Goal: Information Seeking & Learning: Learn about a topic

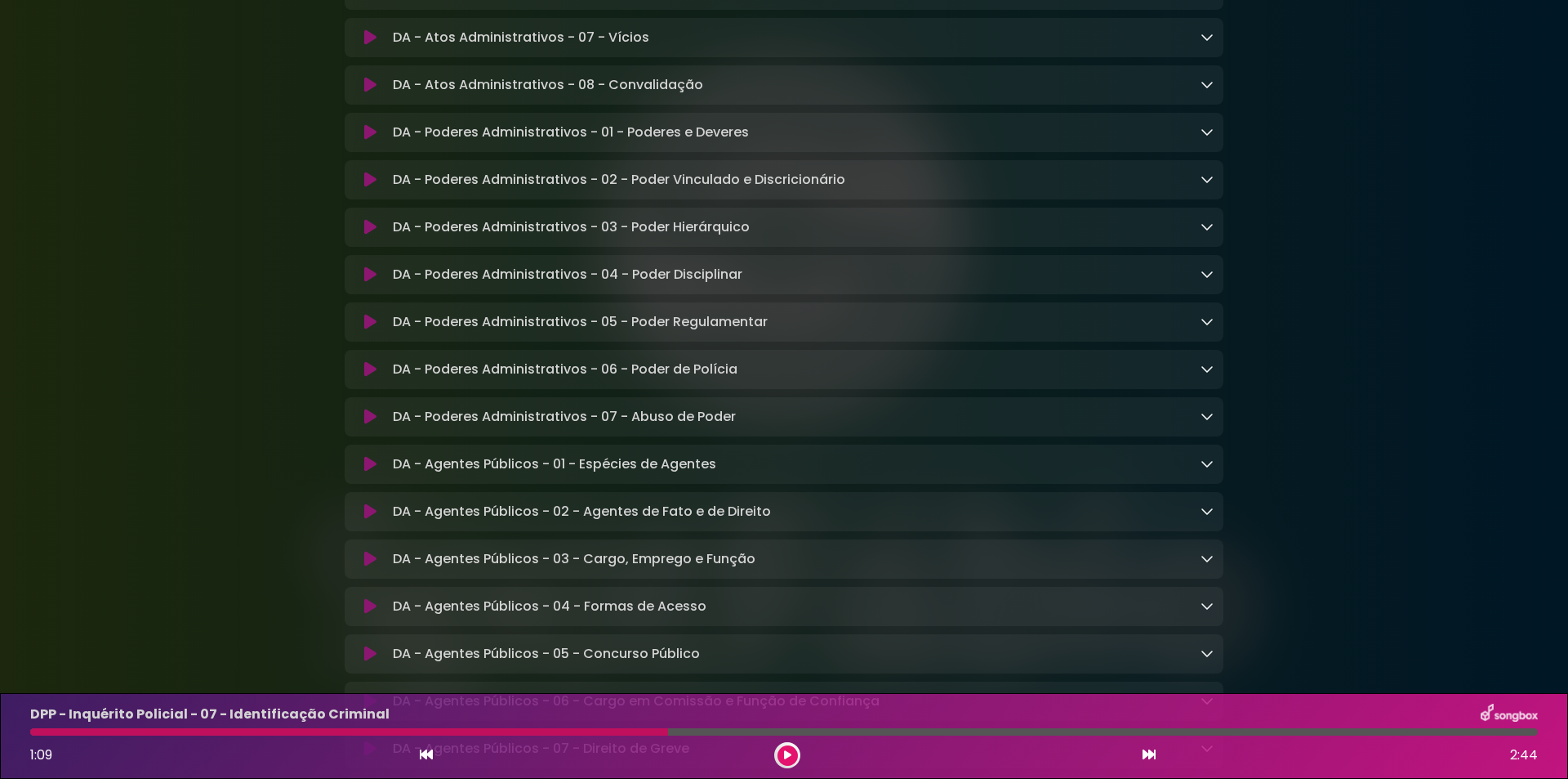
scroll to position [1416, 0]
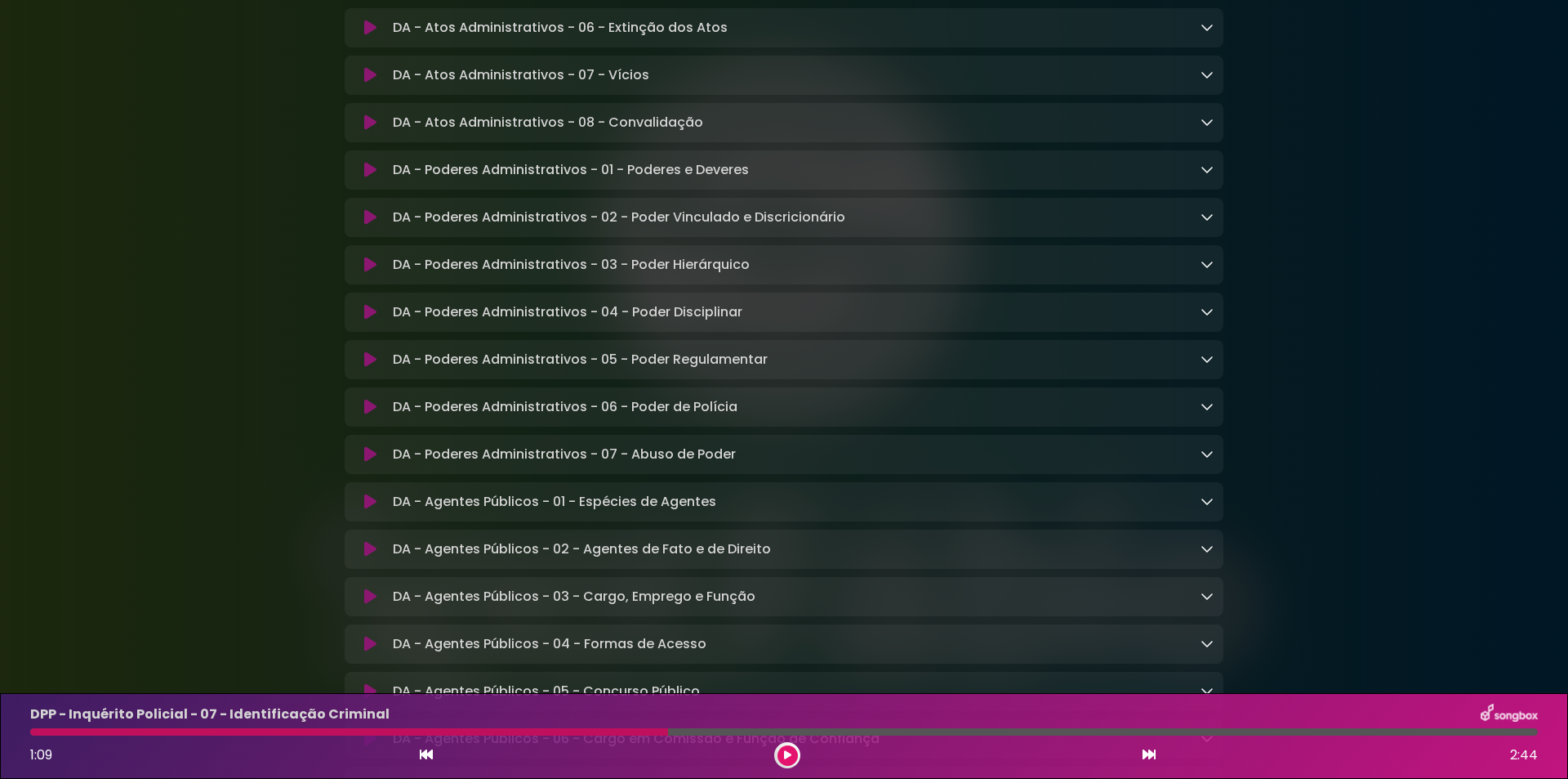
click at [501, 180] on p "DA - Poderes Administrativos - 01 - Poderes e Deveres Loading Track..." at bounding box center [571, 170] width 356 height 19
click at [366, 178] on icon at bounding box center [371, 170] width 12 height 17
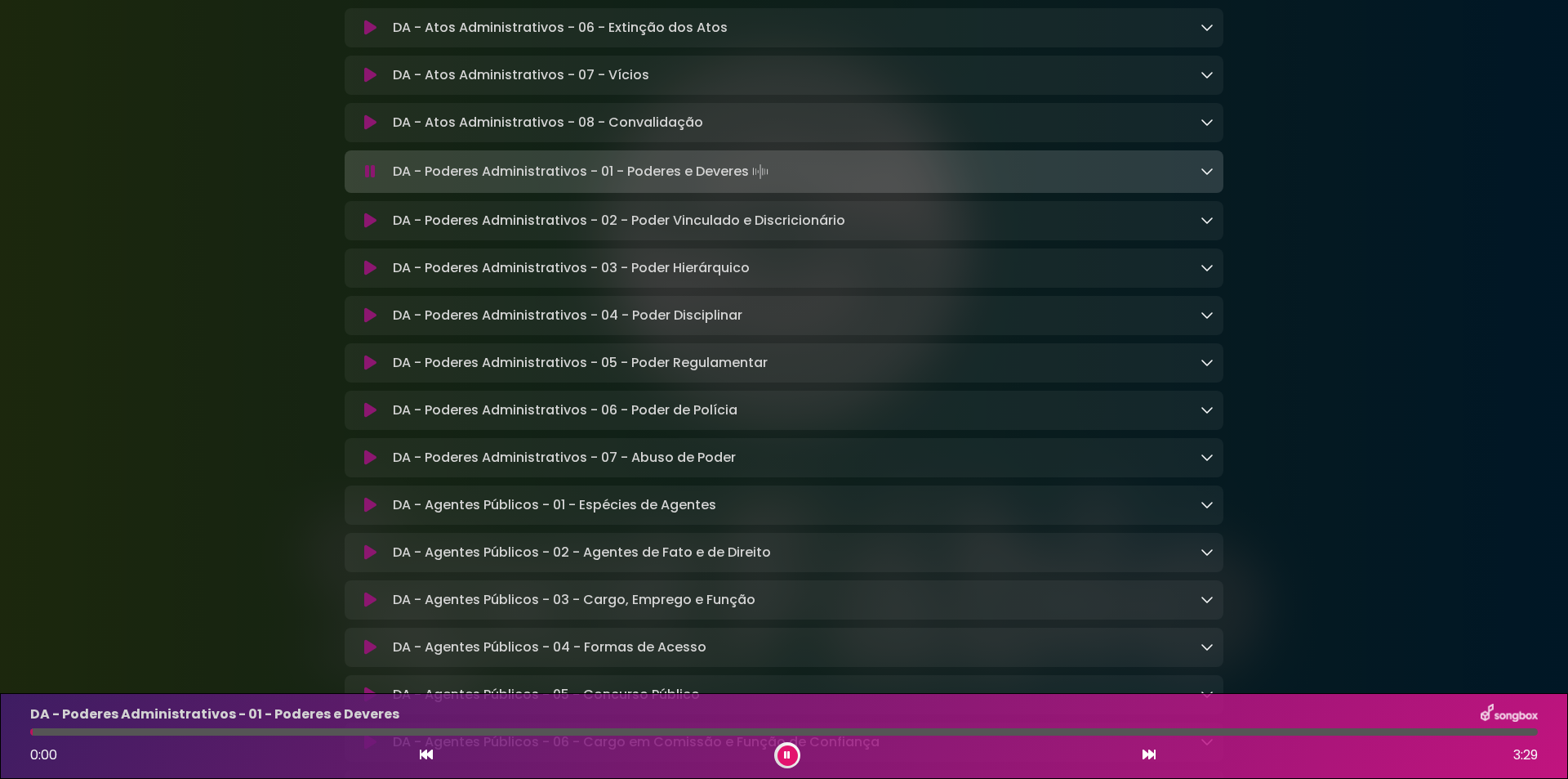
click at [372, 180] on icon at bounding box center [370, 171] width 11 height 17
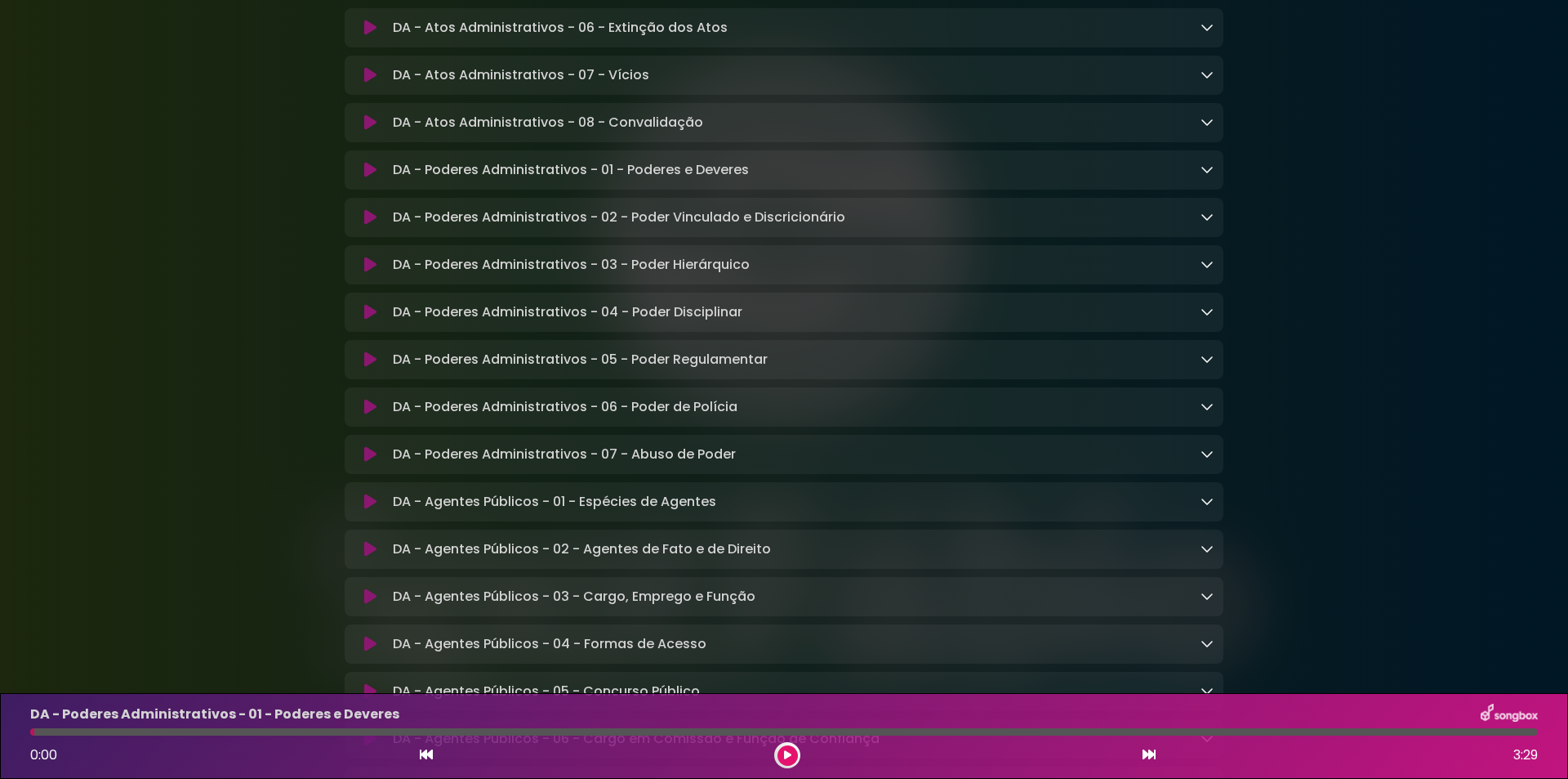
click at [371, 178] on icon at bounding box center [371, 170] width 12 height 17
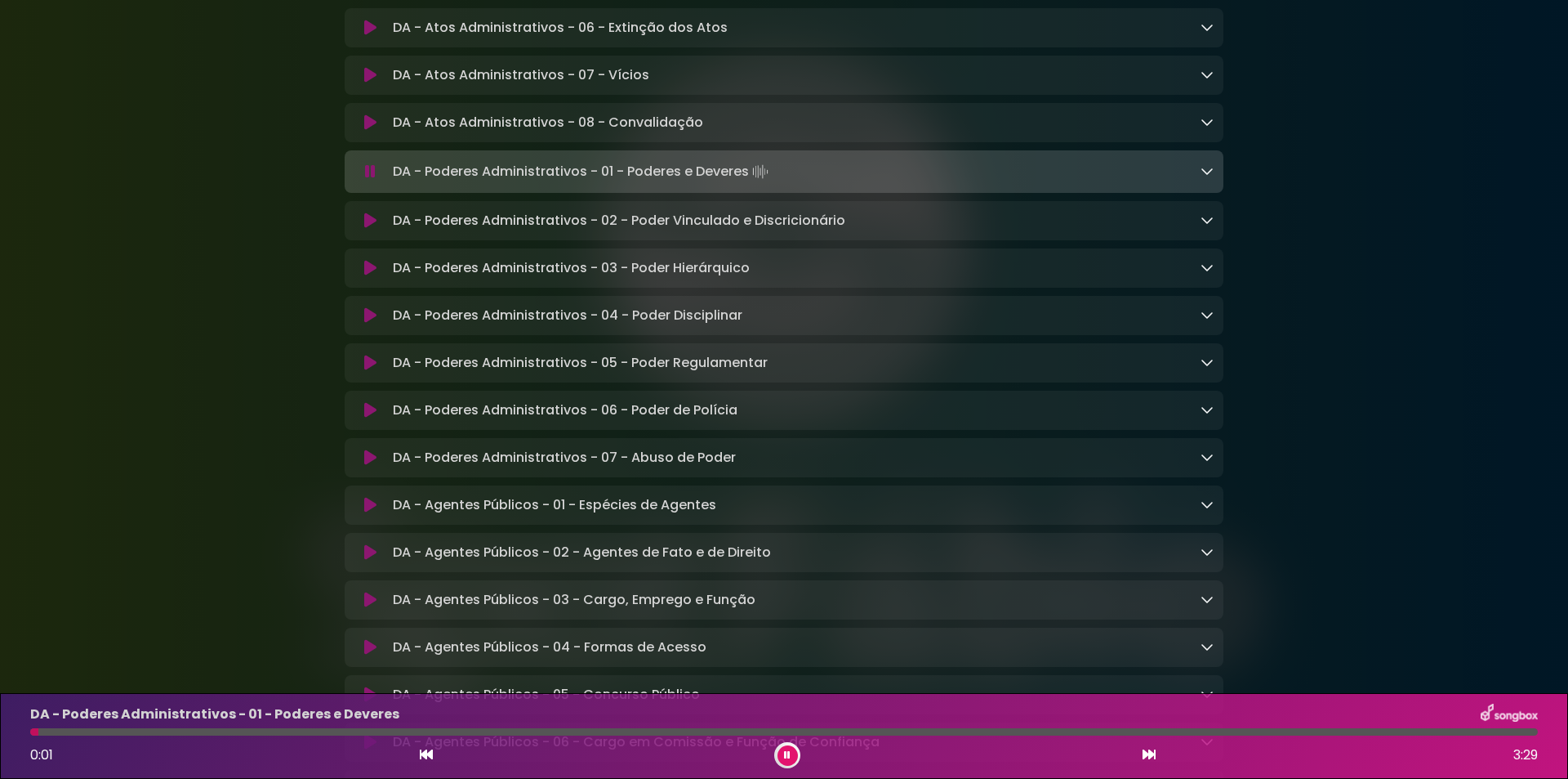
click at [1205, 177] on icon at bounding box center [1207, 170] width 13 height 13
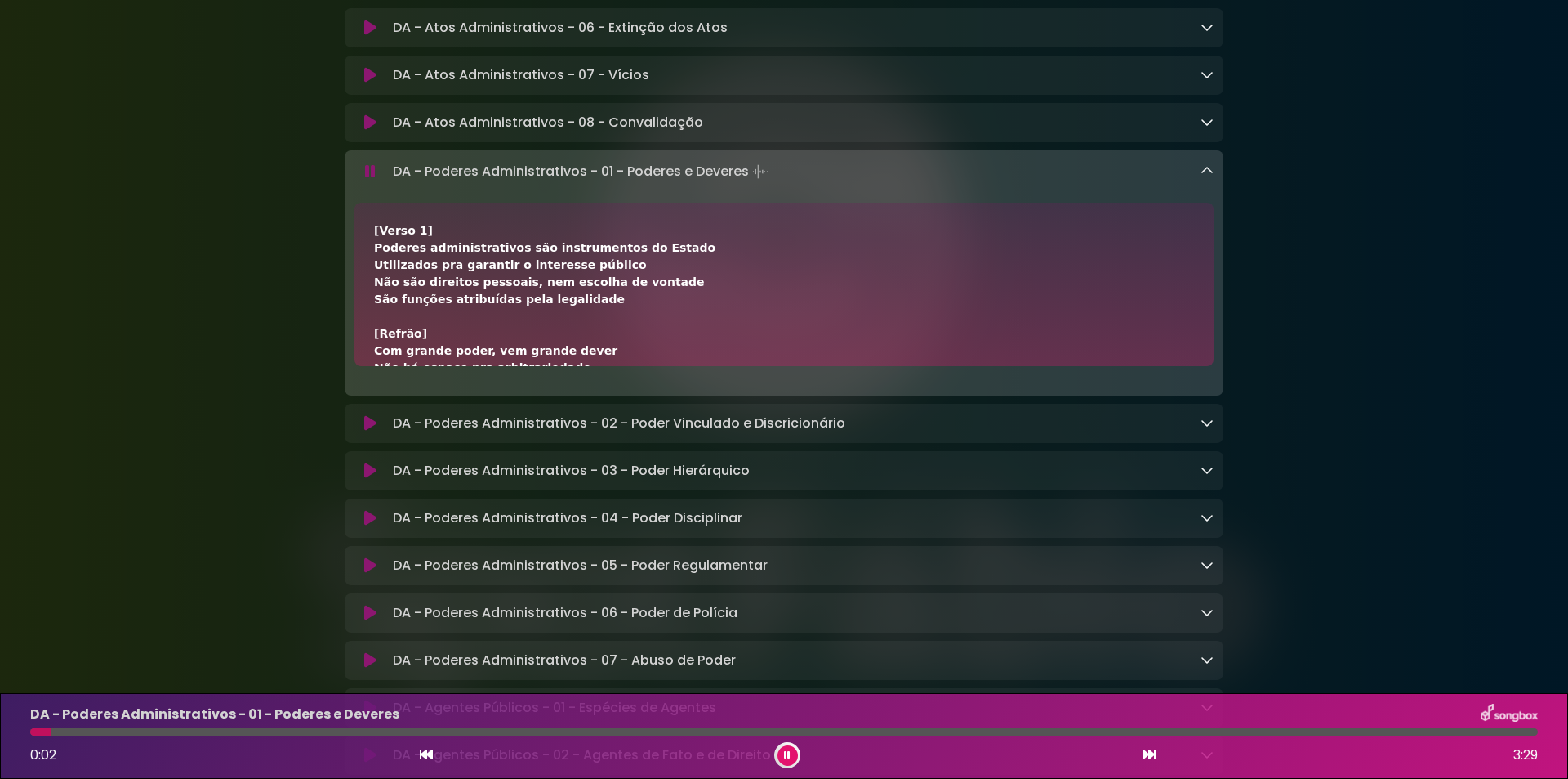
click at [372, 180] on icon at bounding box center [370, 171] width 11 height 17
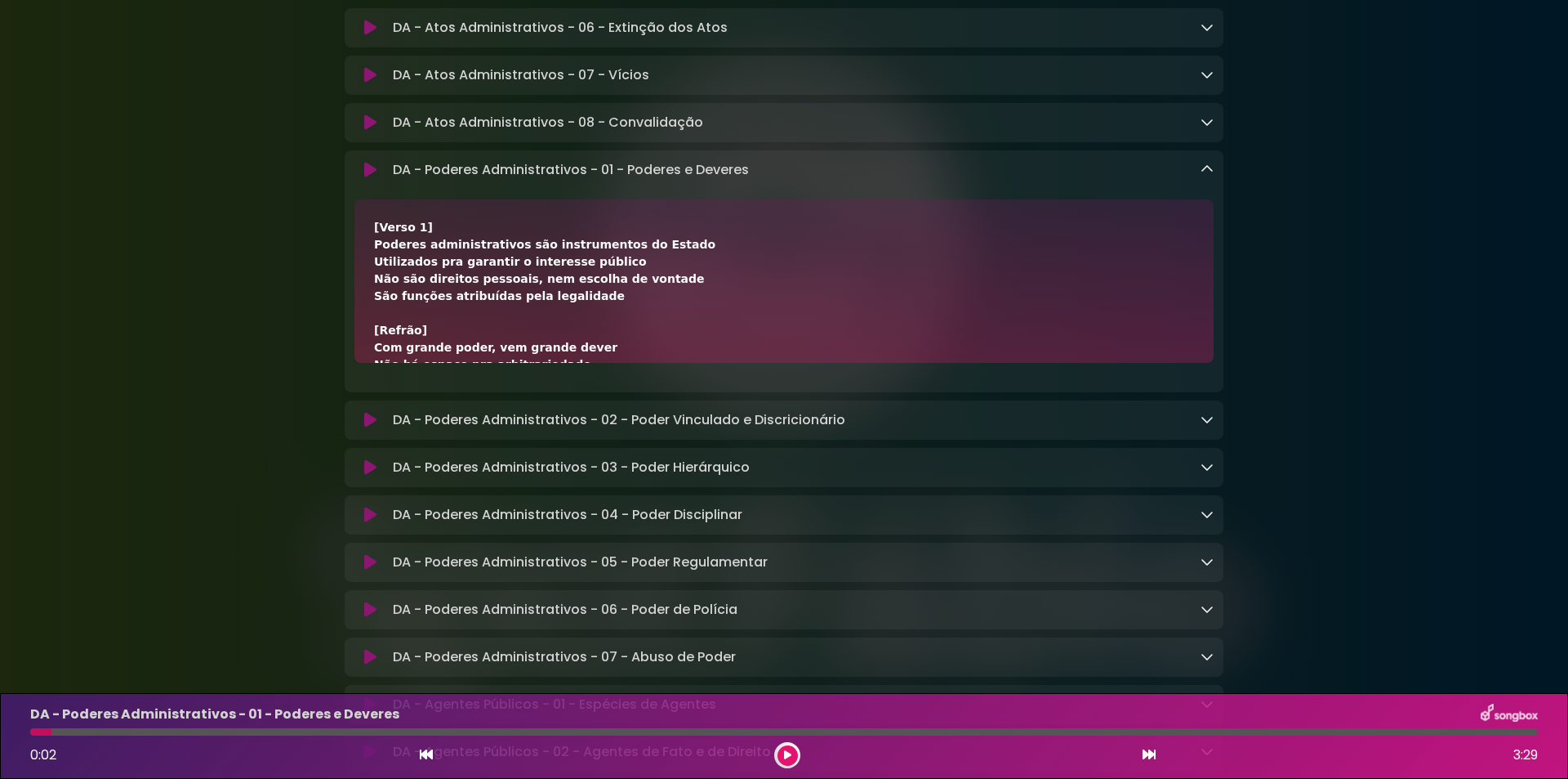
click at [787, 750] on icon at bounding box center [788, 754] width 7 height 10
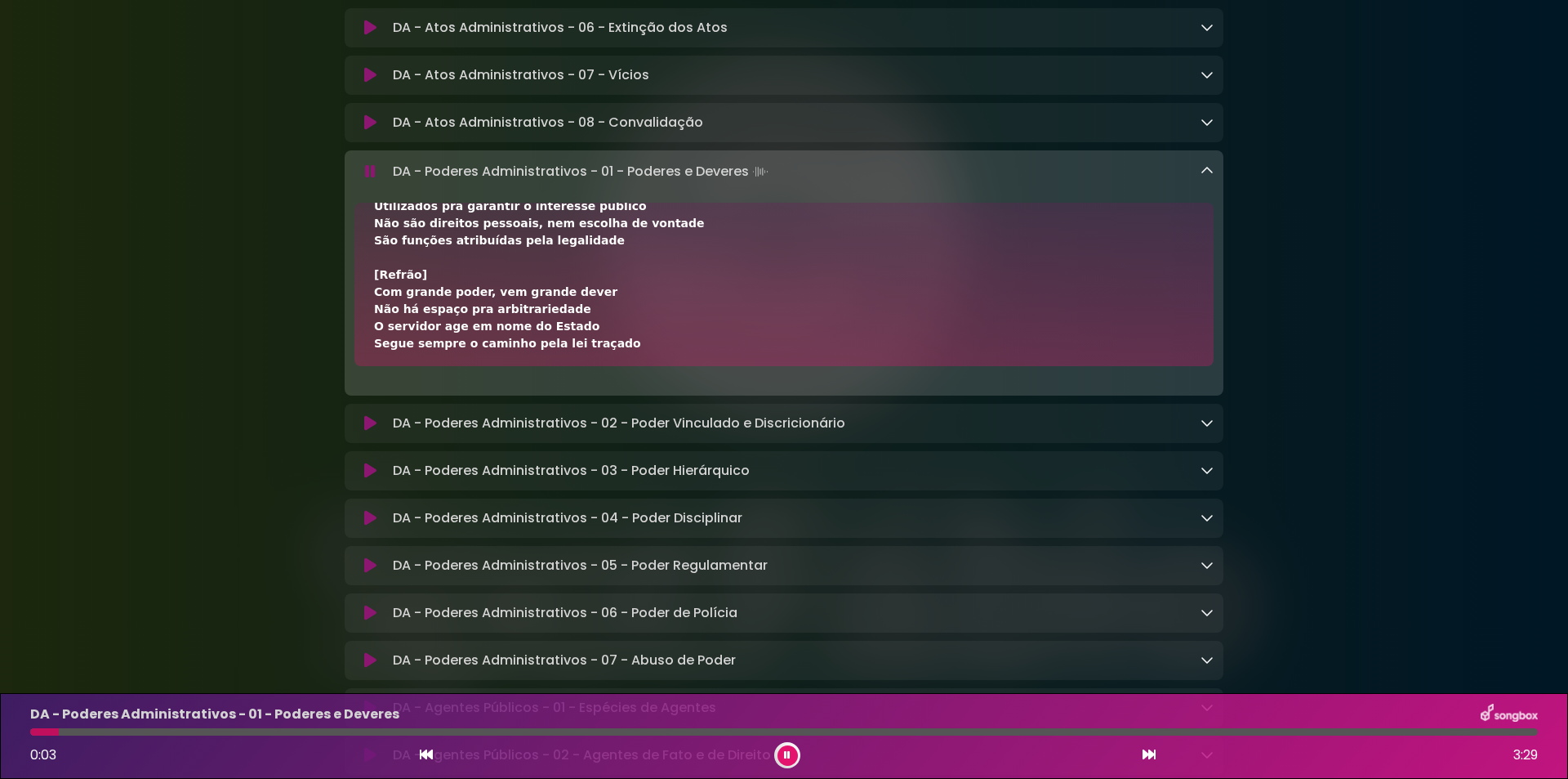
scroll to position [108, 0]
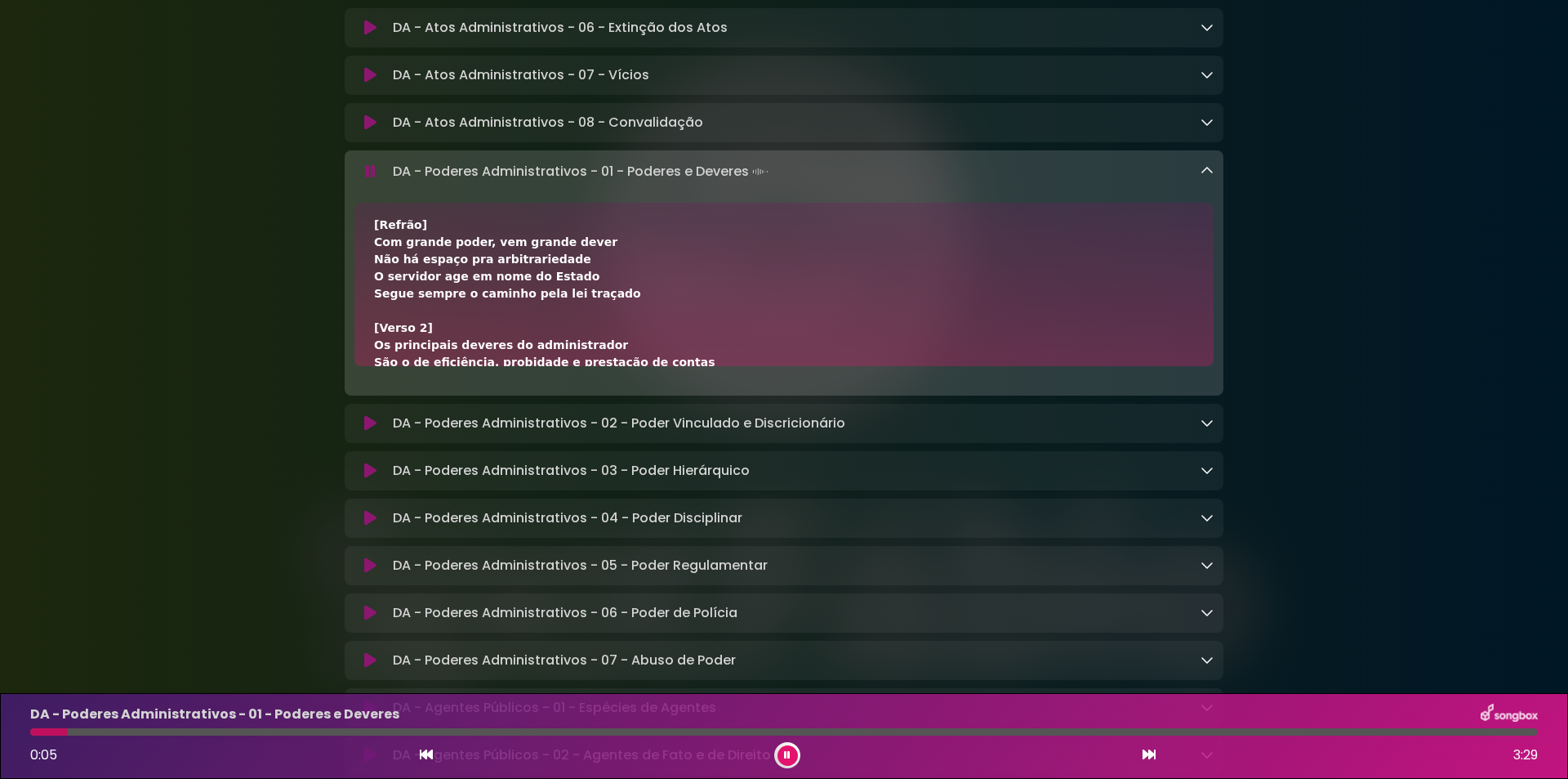
click at [290, 730] on div at bounding box center [784, 731] width 1508 height 7
click at [791, 756] on button at bounding box center [788, 755] width 20 height 20
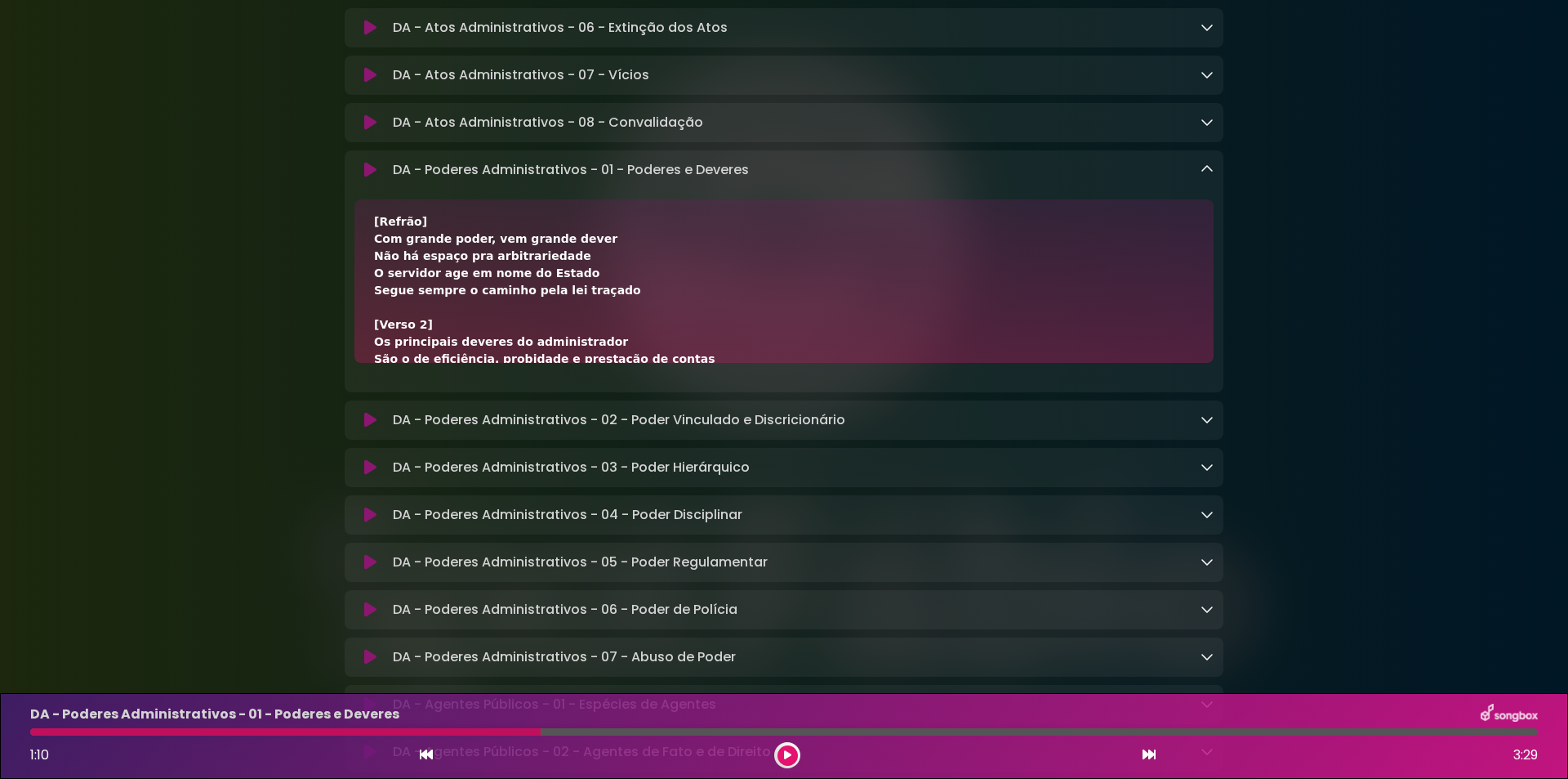
click at [984, 300] on div "[Verso 1] Poderes administrativos são instrumentos do Estado Utilizados pra gar…" at bounding box center [784, 410] width 820 height 600
drag, startPoint x: 394, startPoint y: 189, endPoint x: 817, endPoint y: 205, distance: 423.3
click at [817, 205] on div "DA - Poderes Administrativos - 01 - Poderes e Deveres Loading Track..." at bounding box center [784, 271] width 879 height 241
copy p "DA - Poderes Administrativos - 01 - Poderes e Deveres"
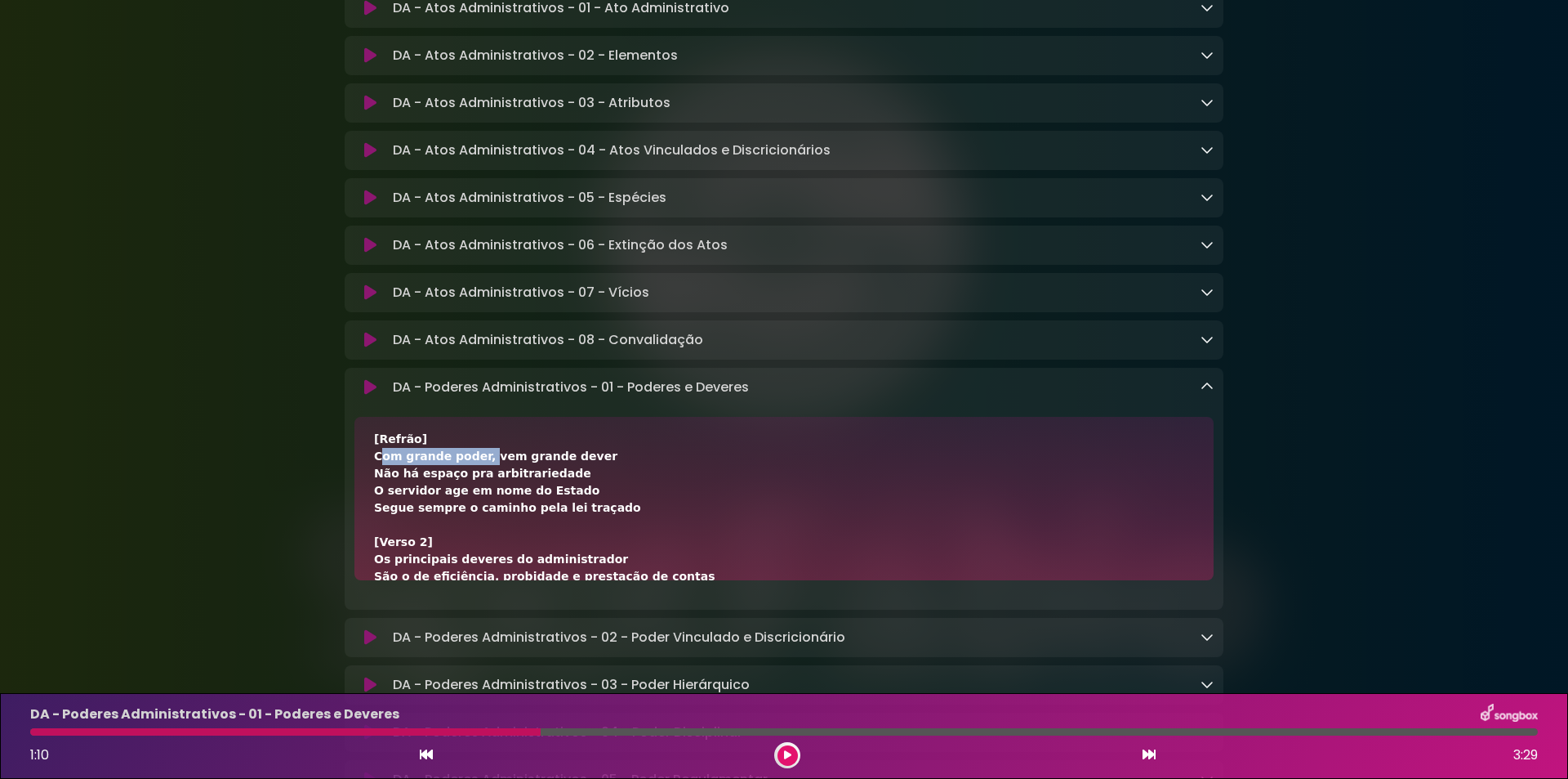
drag, startPoint x: 376, startPoint y: 477, endPoint x: 474, endPoint y: 479, distance: 98.0
click at [474, 479] on div "[Verso 1] Poderes administrativos são instrumentos do Estado Utilizados pra gar…" at bounding box center [784, 627] width 820 height 600
copy div "Com grande poder,"
drag, startPoint x: 478, startPoint y: 477, endPoint x: 626, endPoint y: 477, distance: 148.0
click at [626, 477] on div "[Verso 1] Poderes administrativos são instrumentos do Estado Utilizados pra gar…" at bounding box center [784, 627] width 820 height 600
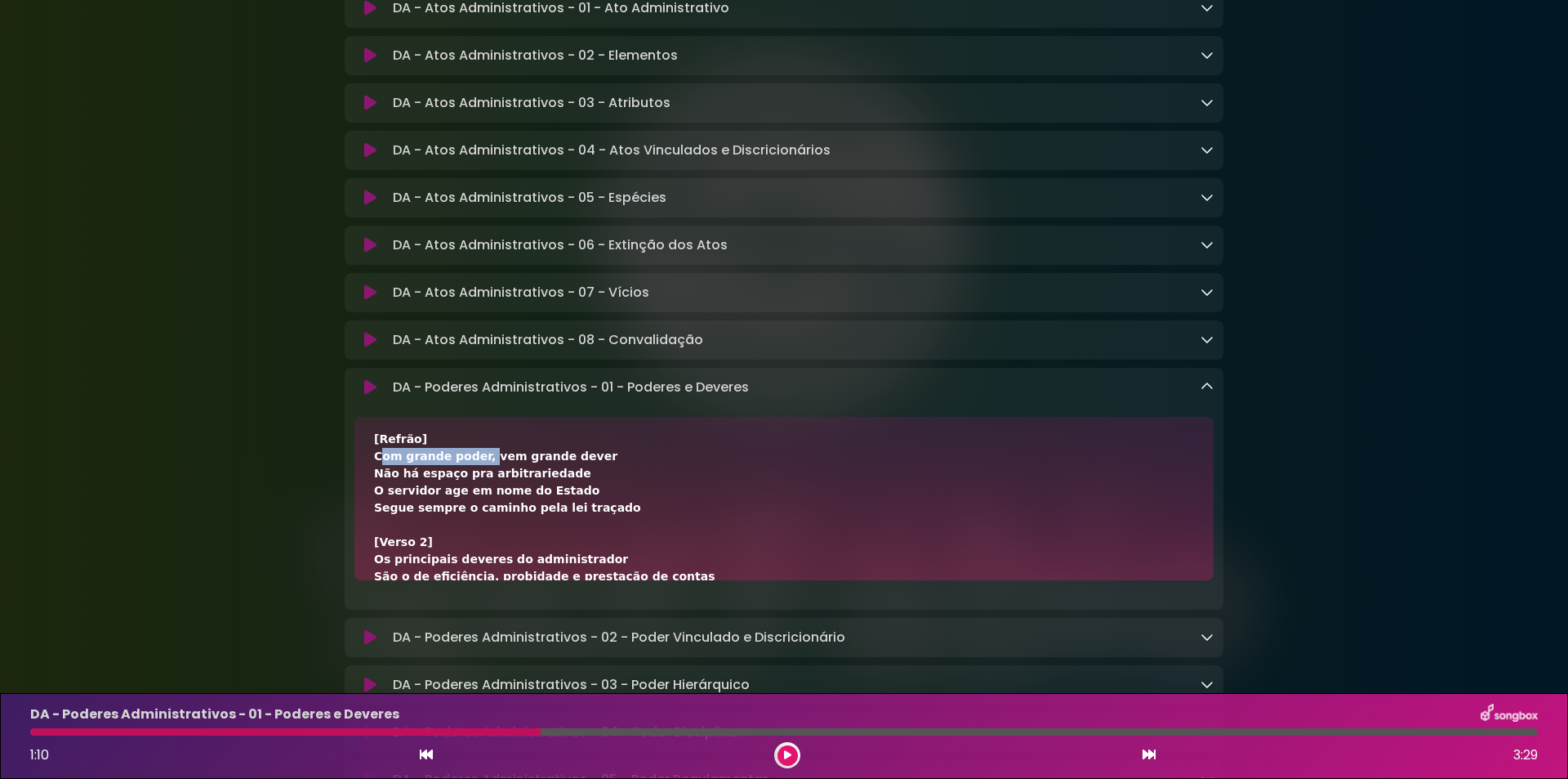
copy div "vem grande dever"
drag, startPoint x: 368, startPoint y: 494, endPoint x: 572, endPoint y: 501, distance: 204.1
click at [572, 501] on div "[Verso 1] Poderes administrativos são instrumentos do Estado Utilizados pra gar…" at bounding box center [783, 498] width 859 height 163
copy div "Não há espaço pra arbitrariedade"
drag, startPoint x: 368, startPoint y: 512, endPoint x: 451, endPoint y: 516, distance: 83.1
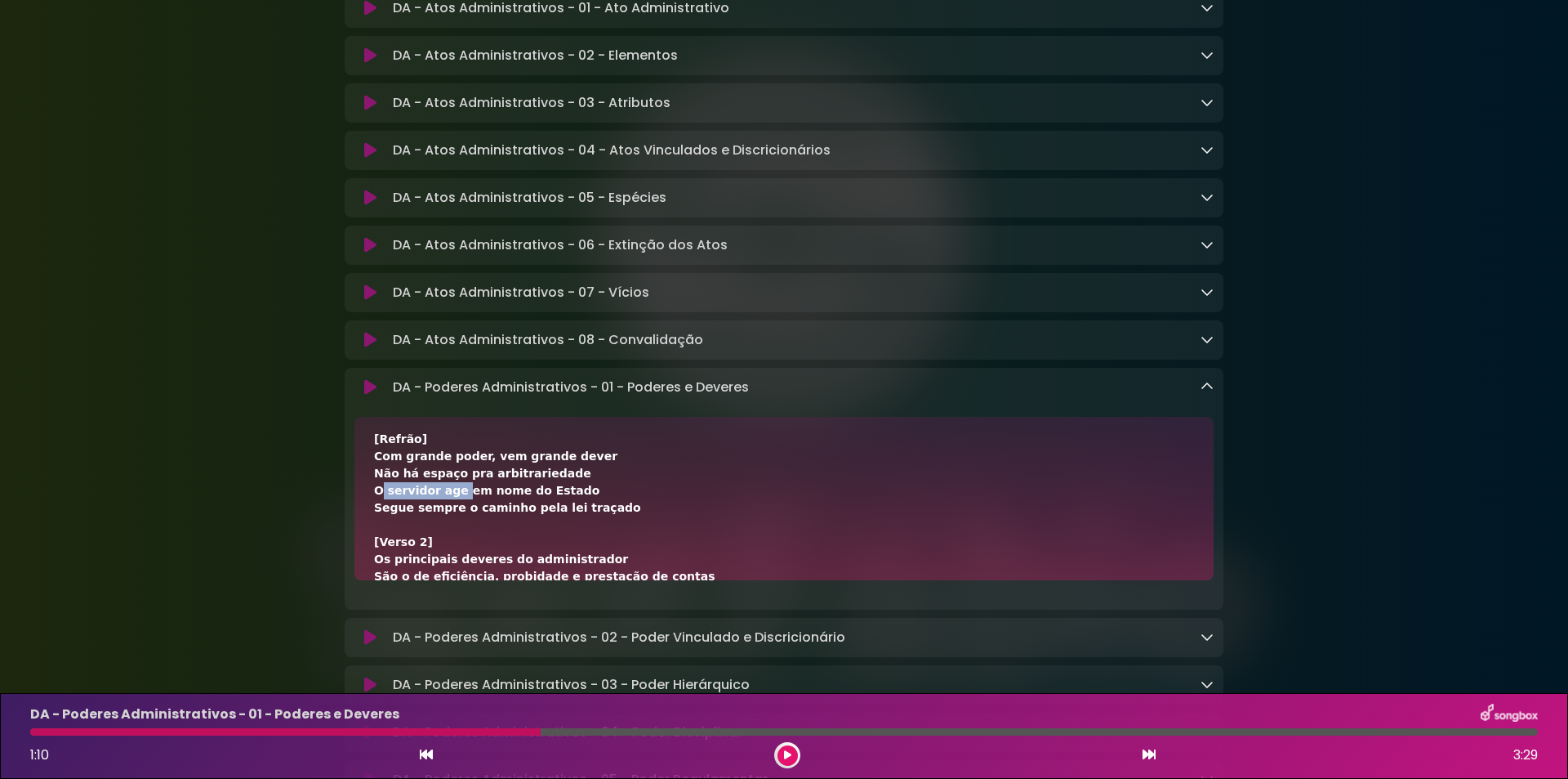
click at [451, 516] on div "[Verso 1] Poderes administrativos são instrumentos do Estado Utilizados pra gar…" at bounding box center [783, 498] width 859 height 163
copy div "O servidor age"
click at [568, 516] on div "[Verso 1] Poderes administrativos são instrumentos do Estado Utilizados pra gar…" at bounding box center [784, 627] width 820 height 600
drag, startPoint x: 508, startPoint y: 519, endPoint x: 455, endPoint y: 519, distance: 53.0
click at [455, 519] on div "[Verso 1] Poderes administrativos são instrumentos do Estado Utilizados pra gar…" at bounding box center [784, 627] width 820 height 600
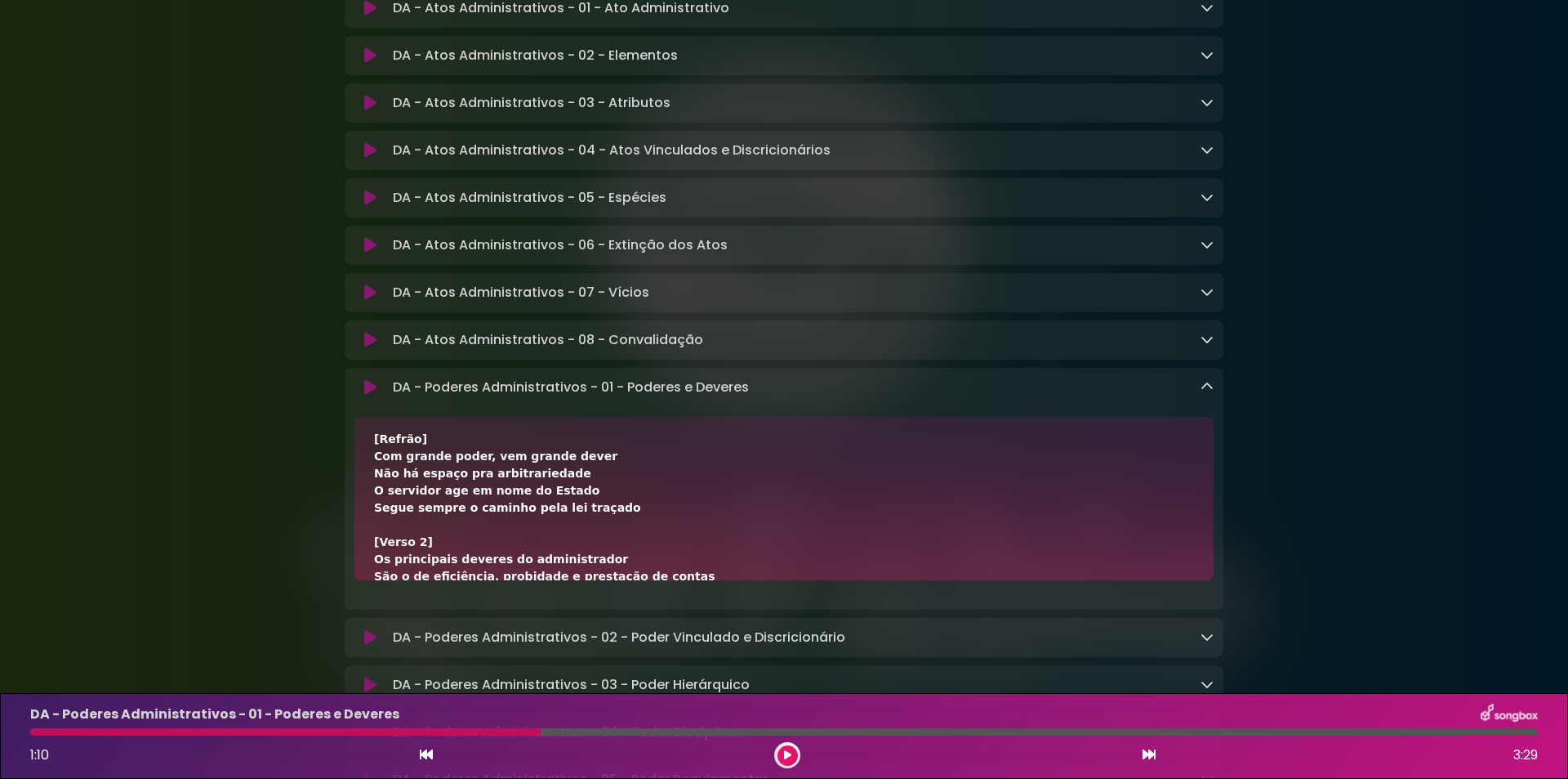
copy div "em nome do Estado"
drag, startPoint x: 368, startPoint y: 525, endPoint x: 595, endPoint y: 530, distance: 227.1
click at [595, 530] on div "[Verso 1] Poderes administrativos são instrumentos do Estado Utilizados pra gar…" at bounding box center [783, 498] width 859 height 163
copy div "Segue sempre o caminho pela lei traçado"
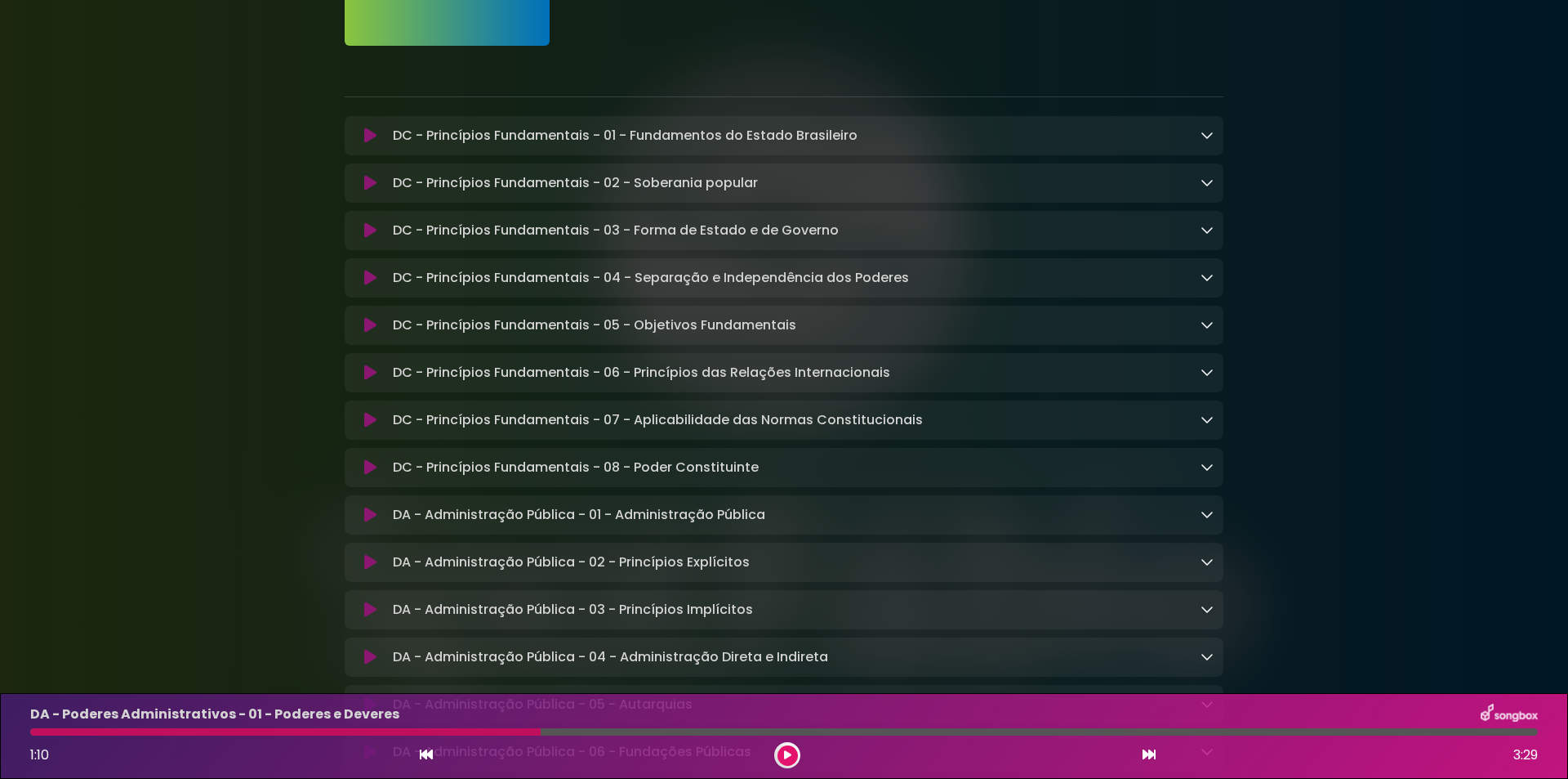
scroll to position [0, 0]
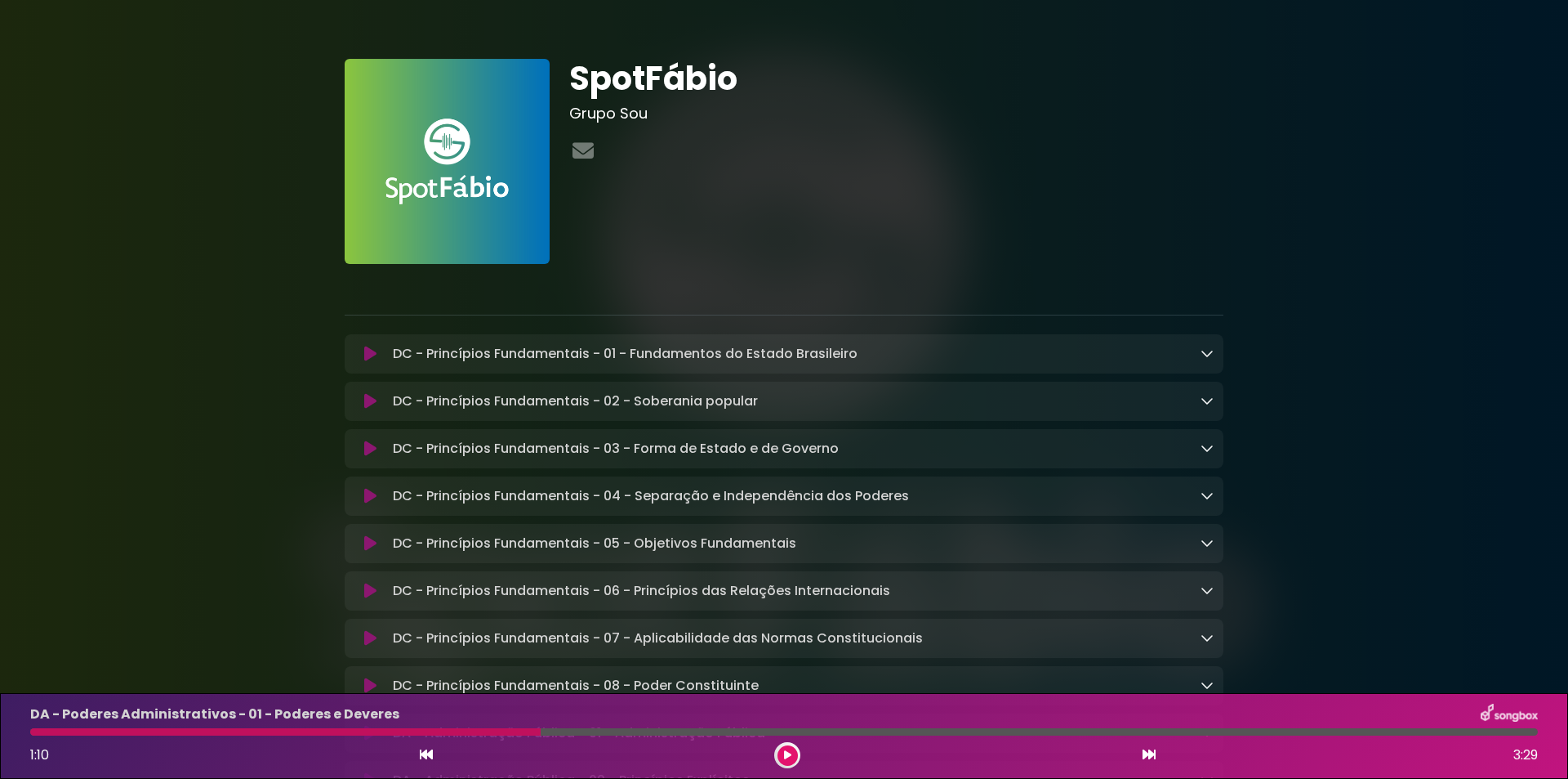
click at [365, 351] on button at bounding box center [370, 353] width 32 height 17
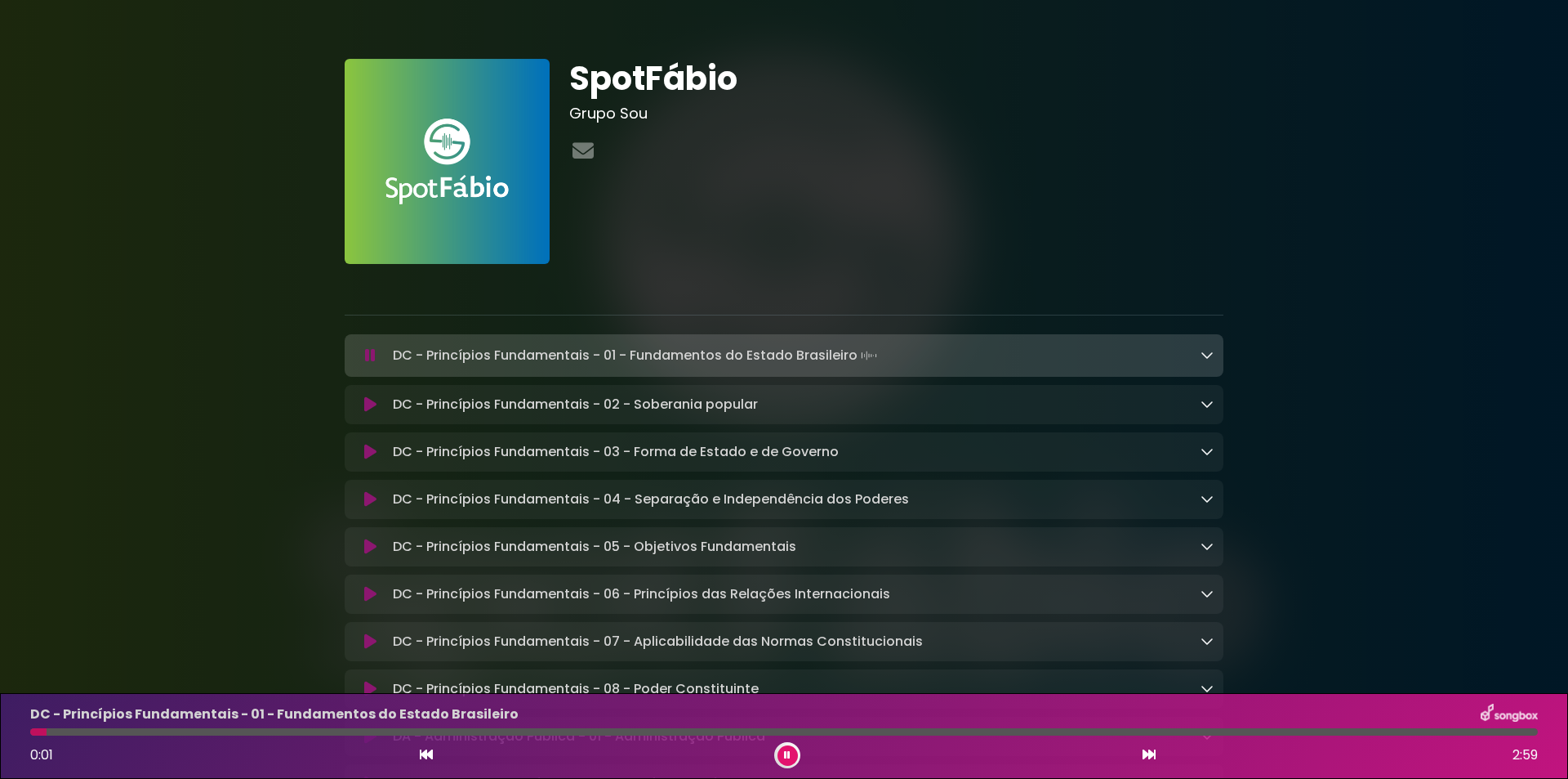
click at [1141, 747] on div "0:01 2:59" at bounding box center [784, 755] width 1527 height 26
click at [1151, 758] on icon at bounding box center [1149, 753] width 13 height 13
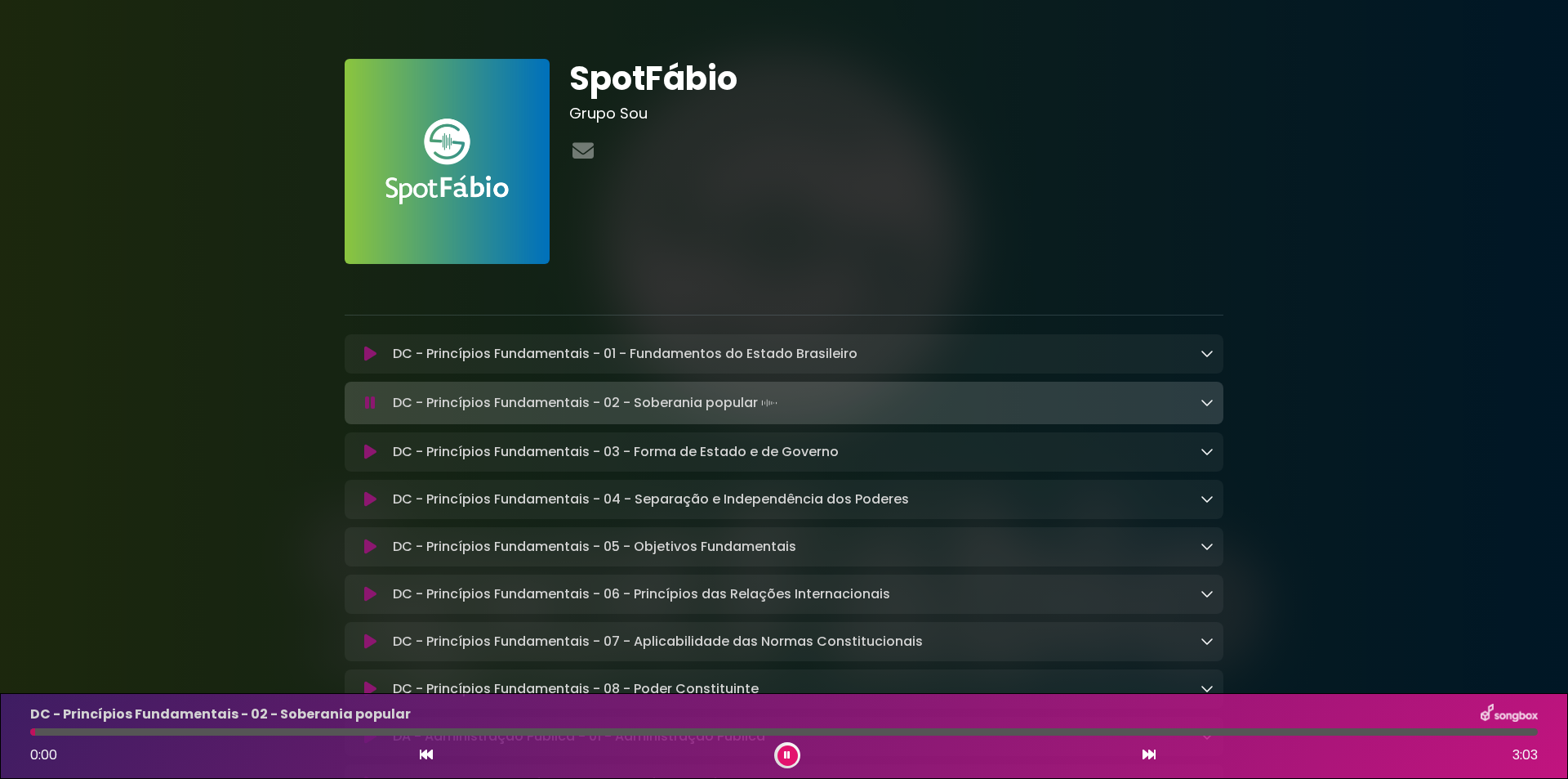
click at [1144, 753] on icon at bounding box center [1149, 753] width 13 height 13
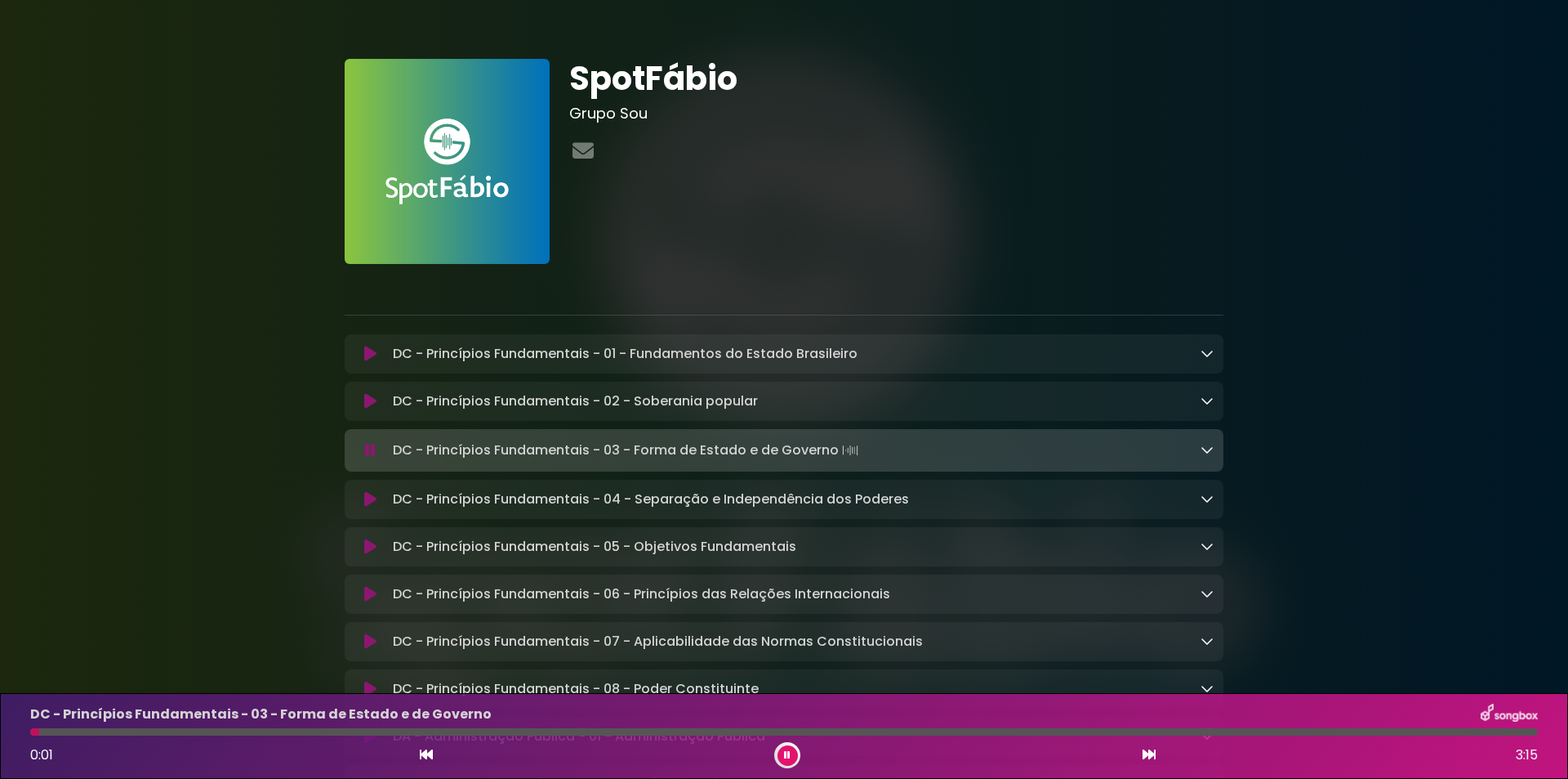
click at [1150, 754] on icon at bounding box center [1149, 753] width 13 height 13
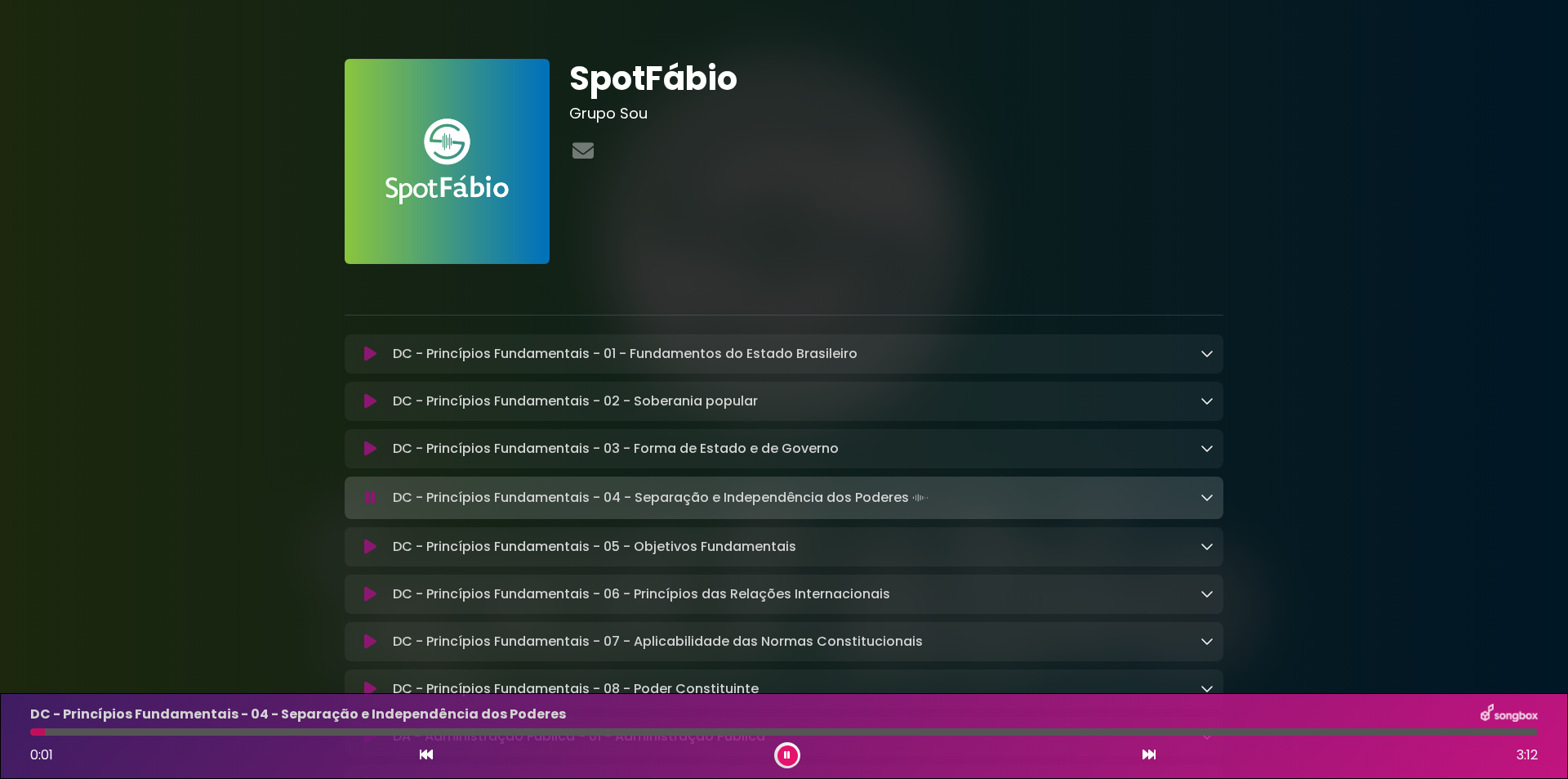
click at [1150, 754] on icon at bounding box center [1149, 753] width 13 height 13
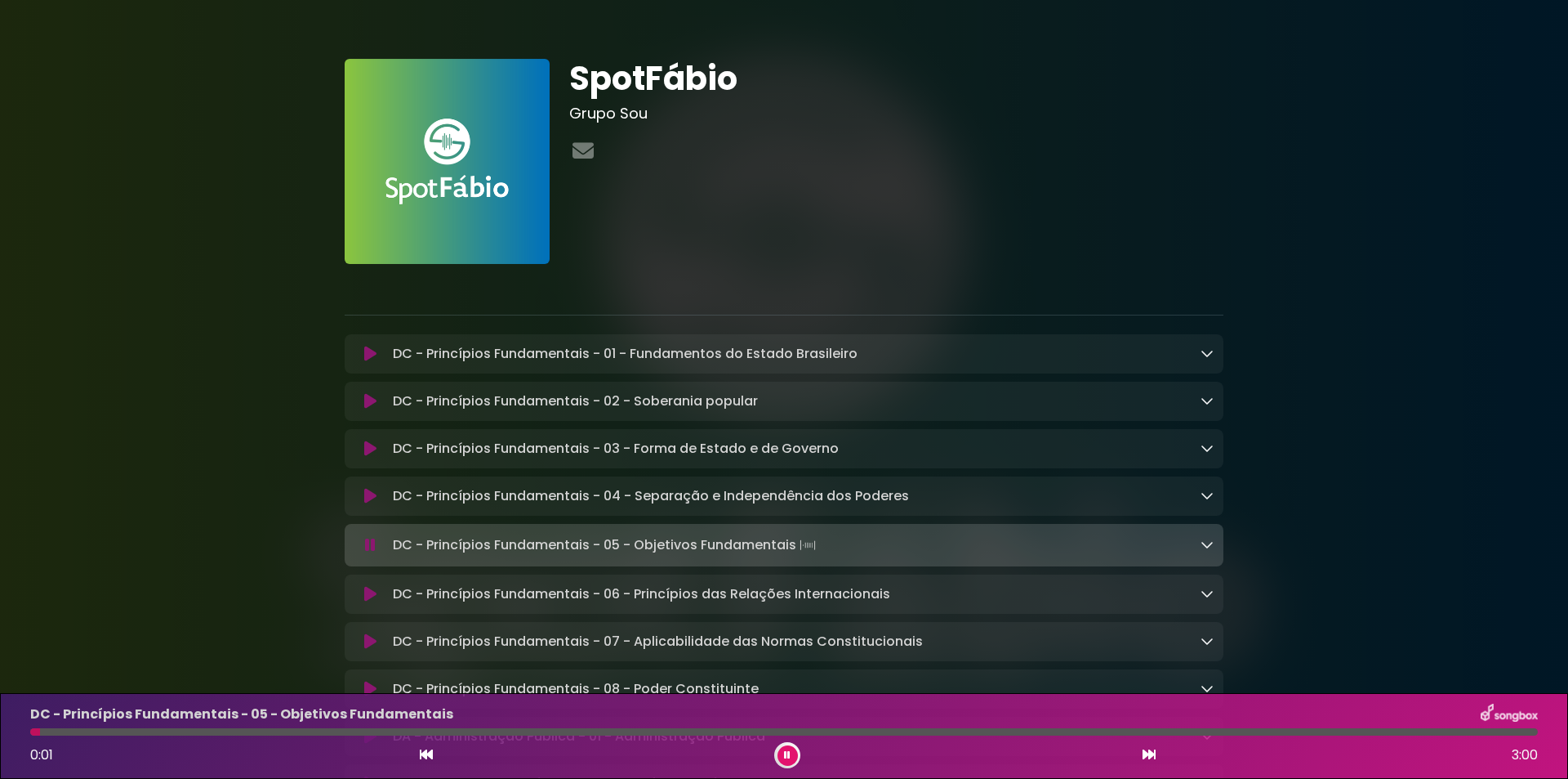
click at [1150, 754] on icon at bounding box center [1149, 753] width 13 height 13
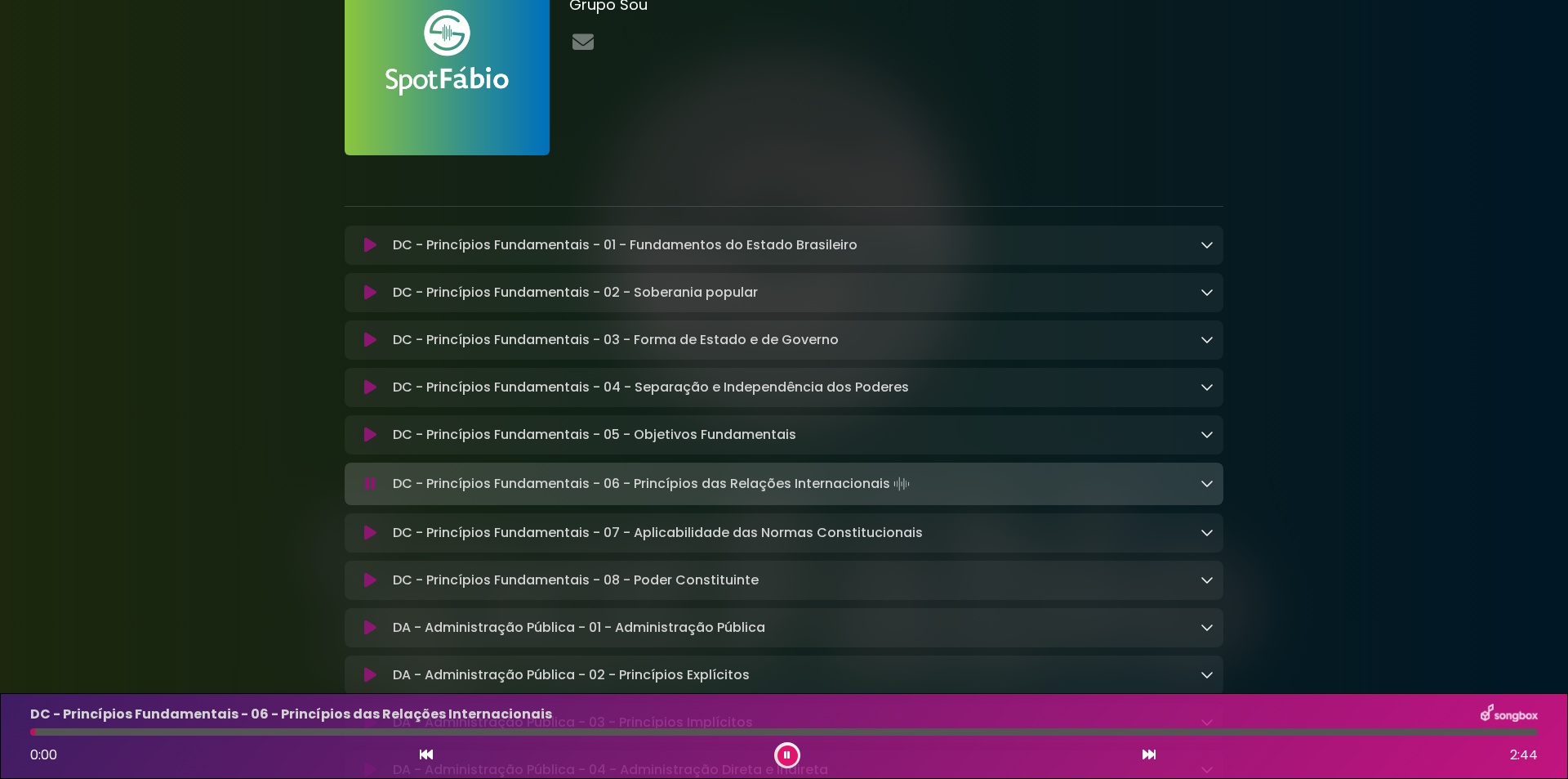
scroll to position [219, 0]
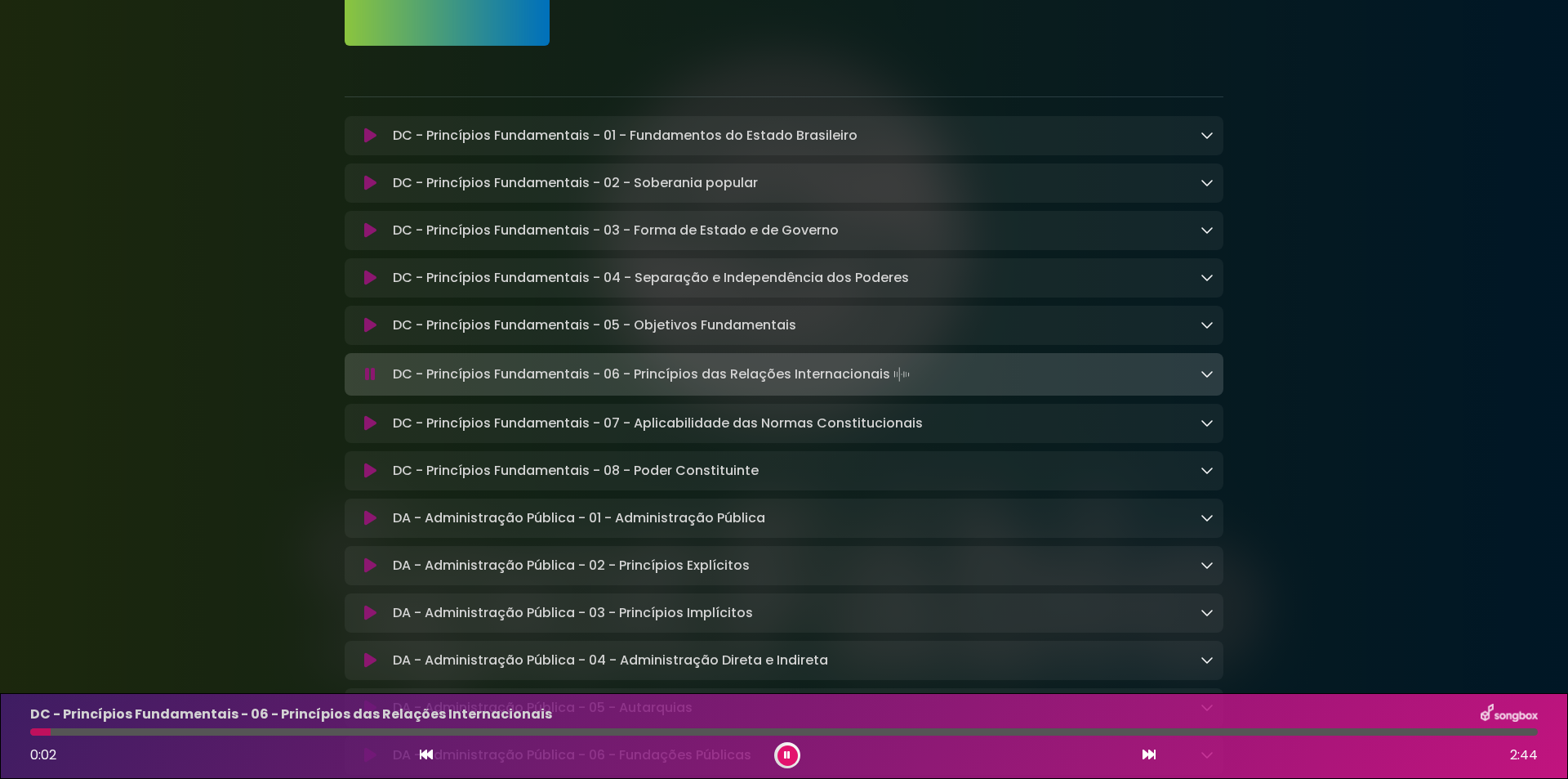
click at [447, 732] on div at bounding box center [784, 731] width 1508 height 7
click at [1144, 755] on icon at bounding box center [1149, 753] width 13 height 13
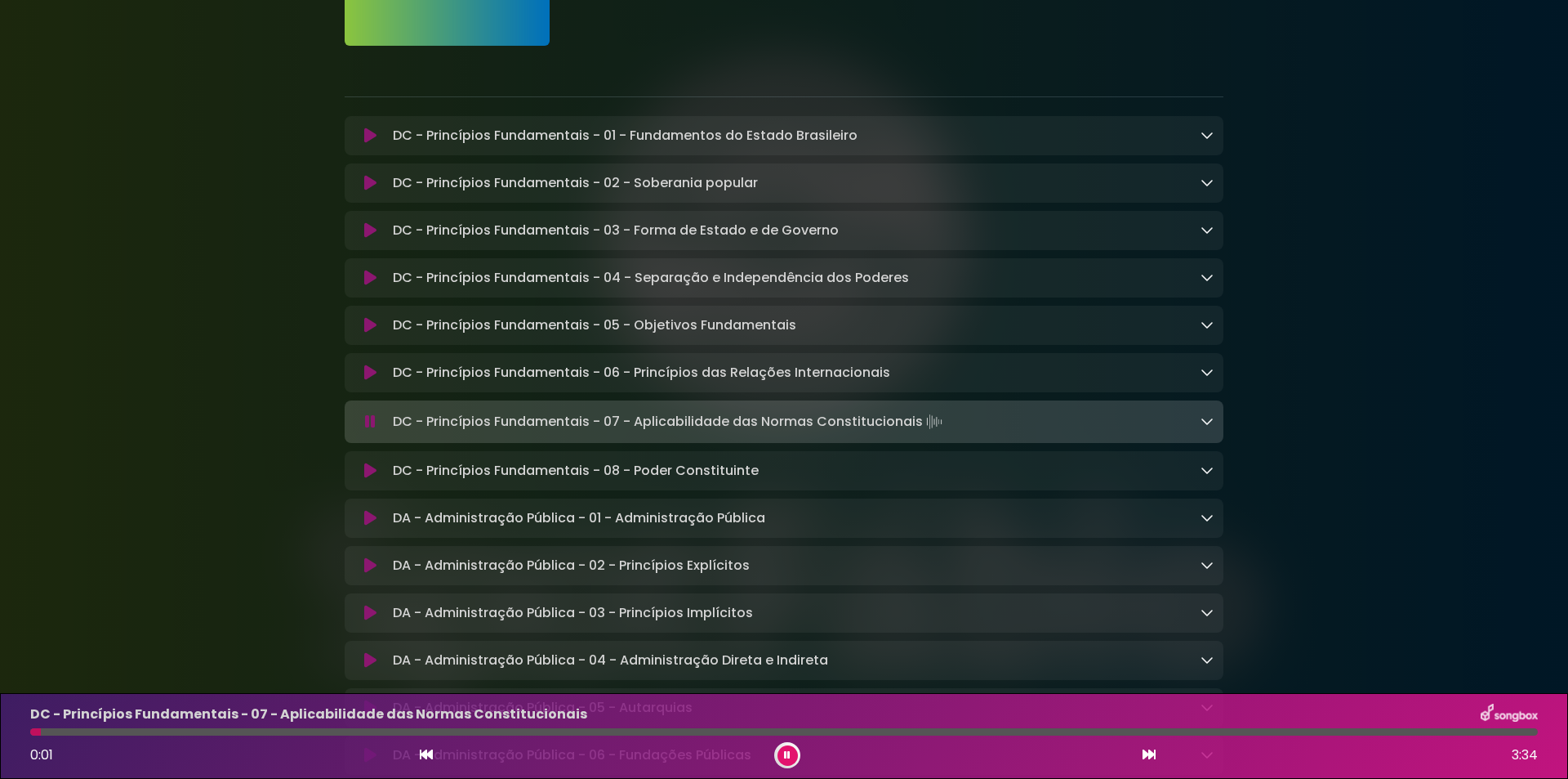
click at [677, 735] on div "DC - Princípios Fundamentais - 07 - Aplicabilidade das Normas Constitucionais 0…" at bounding box center [784, 735] width 1527 height 64
click at [677, 730] on div at bounding box center [784, 731] width 1508 height 7
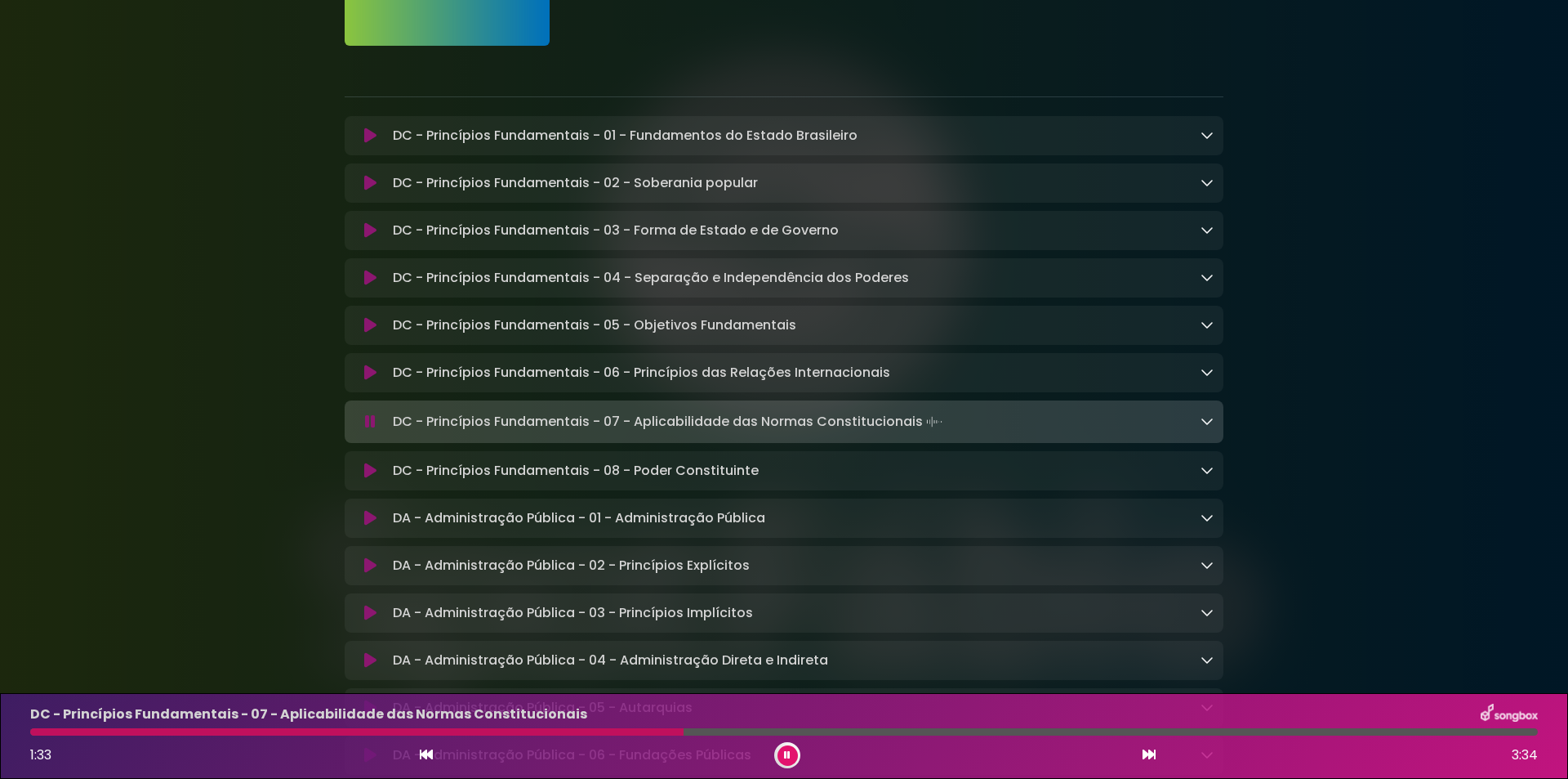
click at [1150, 754] on icon at bounding box center [1149, 753] width 13 height 13
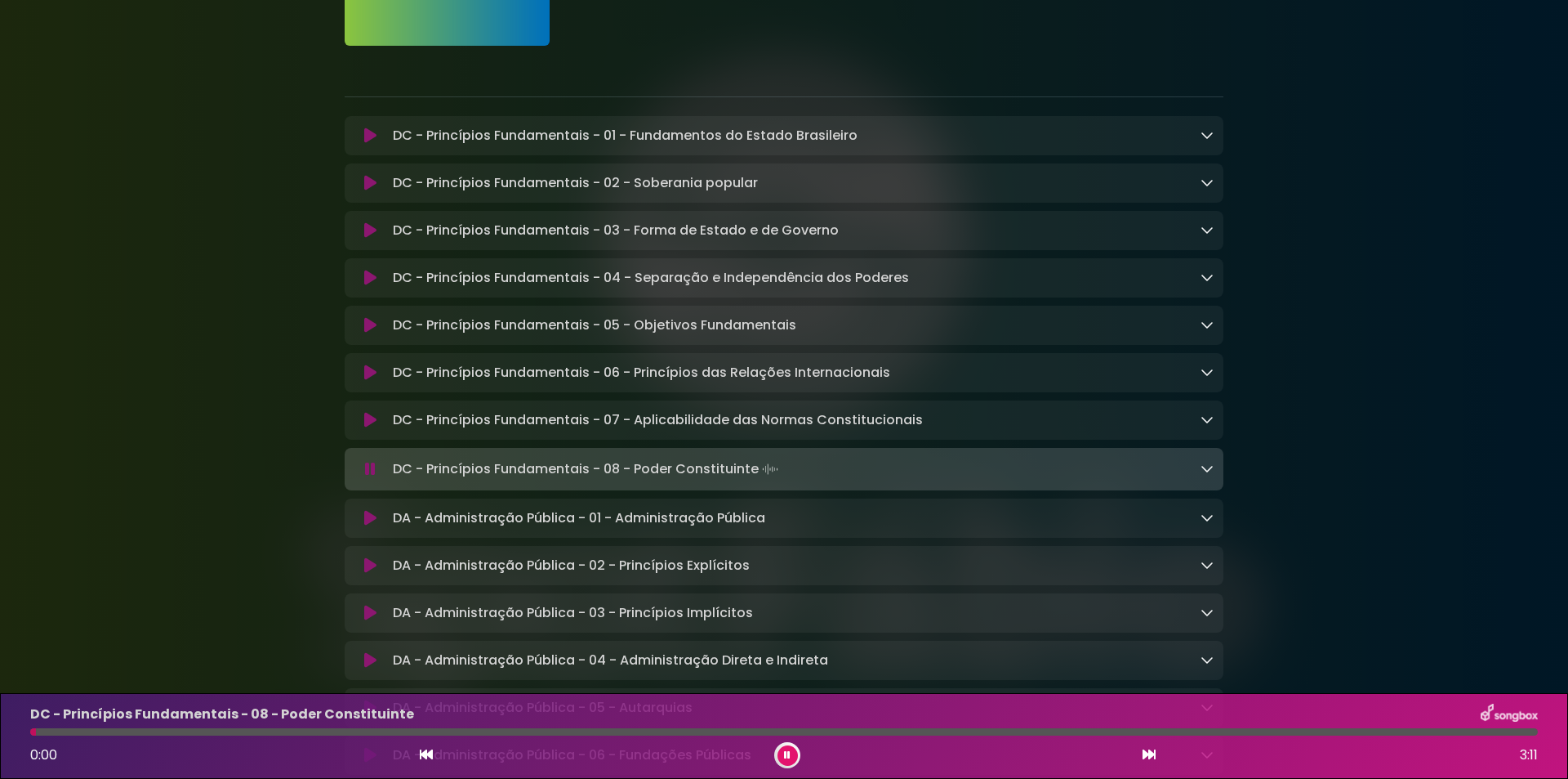
click at [661, 730] on div at bounding box center [784, 731] width 1508 height 7
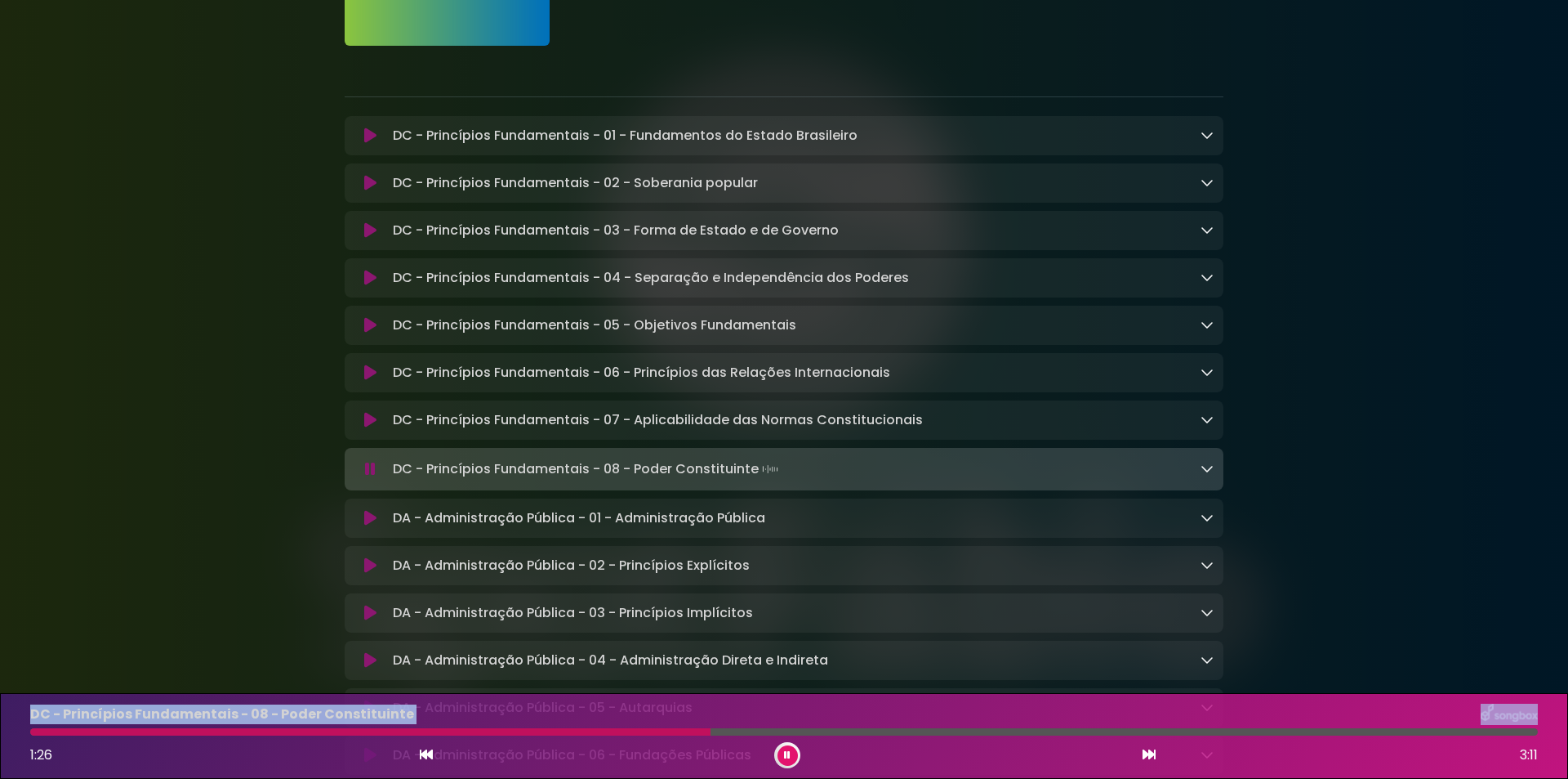
drag, startPoint x: 85, startPoint y: 726, endPoint x: 4, endPoint y: 725, distance: 81.0
click at [4, 725] on div "DC - Princípios Fundamentais - 08 - Poder Constituinte 1:26 3:11" at bounding box center [784, 735] width 1568 height 85
click at [37, 735] on div at bounding box center [372, 731] width 684 height 7
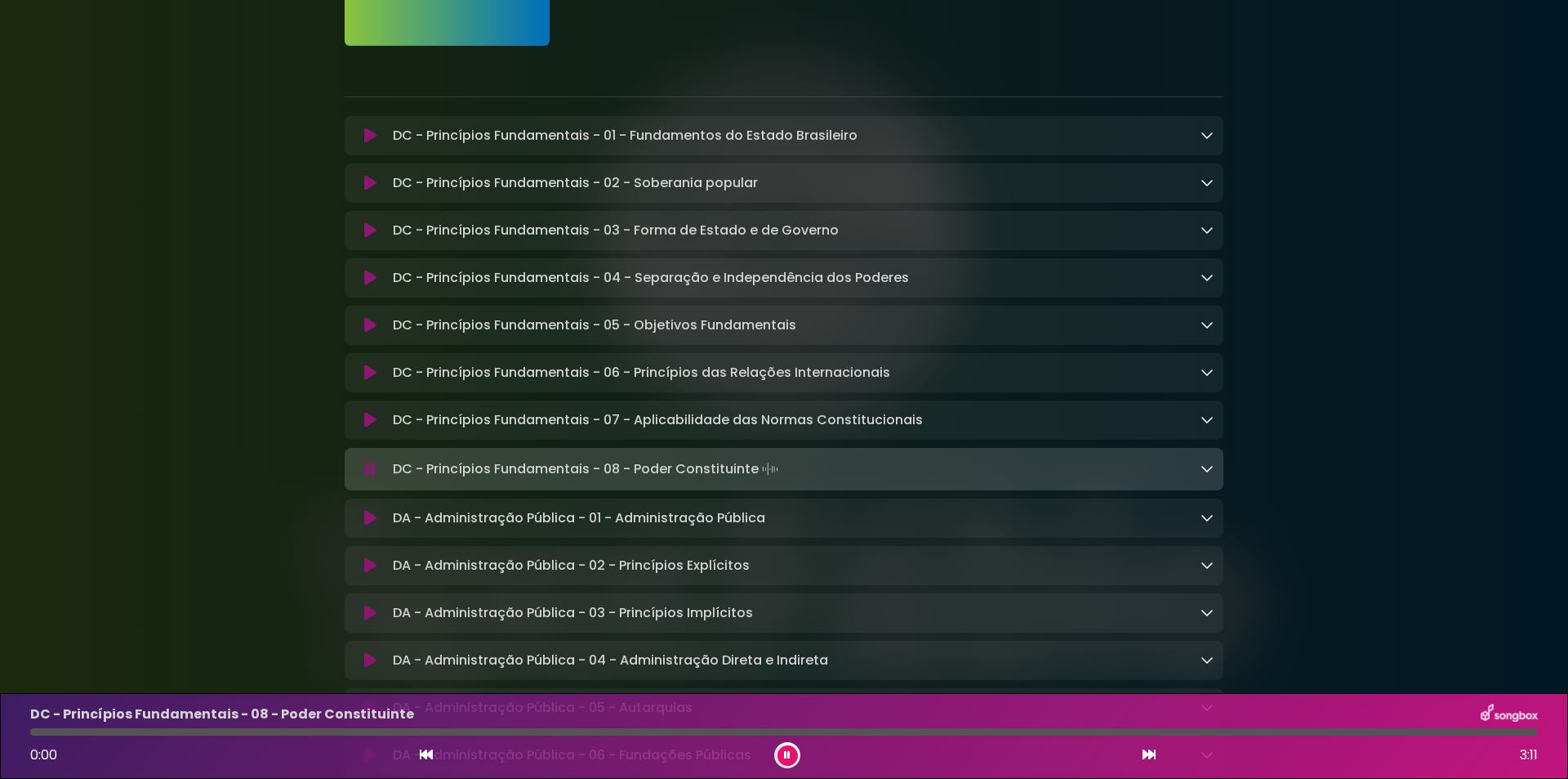
drag, startPoint x: 43, startPoint y: 732, endPoint x: 17, endPoint y: 726, distance: 26.7
click at [17, 726] on div "DC - Princípios Fundamentais - 08 - Poder Constituinte 0:00 3:11" at bounding box center [784, 735] width 1568 height 85
click at [766, 762] on div "0:01 3:11" at bounding box center [784, 755] width 1527 height 26
click at [785, 758] on icon at bounding box center [787, 754] width 6 height 10
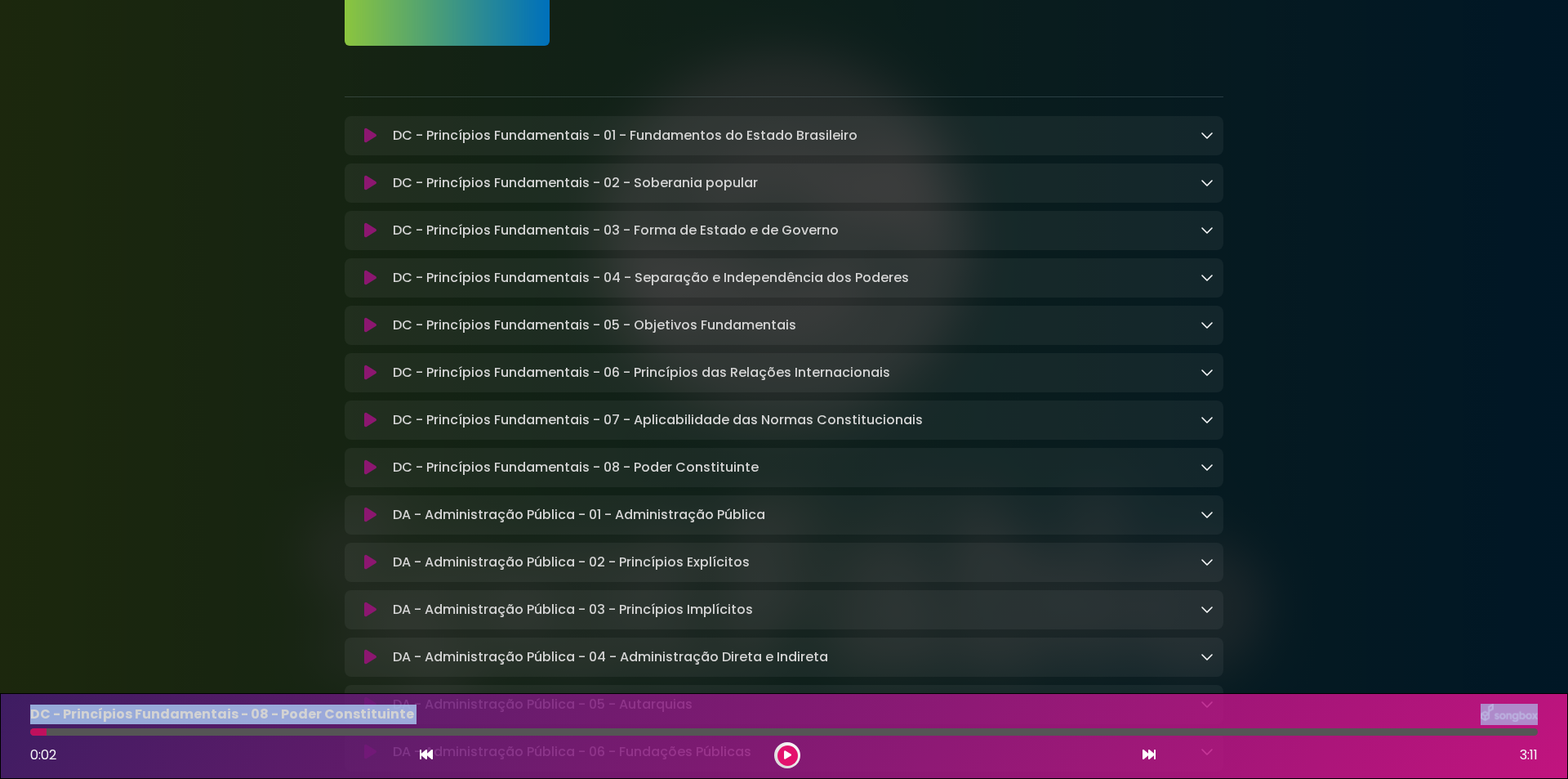
drag, startPoint x: 41, startPoint y: 731, endPoint x: 0, endPoint y: 725, distance: 41.4
click at [0, 725] on div "DC - Princípios Fundamentais - 08 - Poder Constituinte 0:02 3:11" at bounding box center [784, 735] width 1568 height 85
click at [33, 734] on div at bounding box center [38, 731] width 17 height 7
click at [33, 732] on div at bounding box center [38, 731] width 17 height 7
click at [28, 731] on div at bounding box center [784, 731] width 1527 height 7
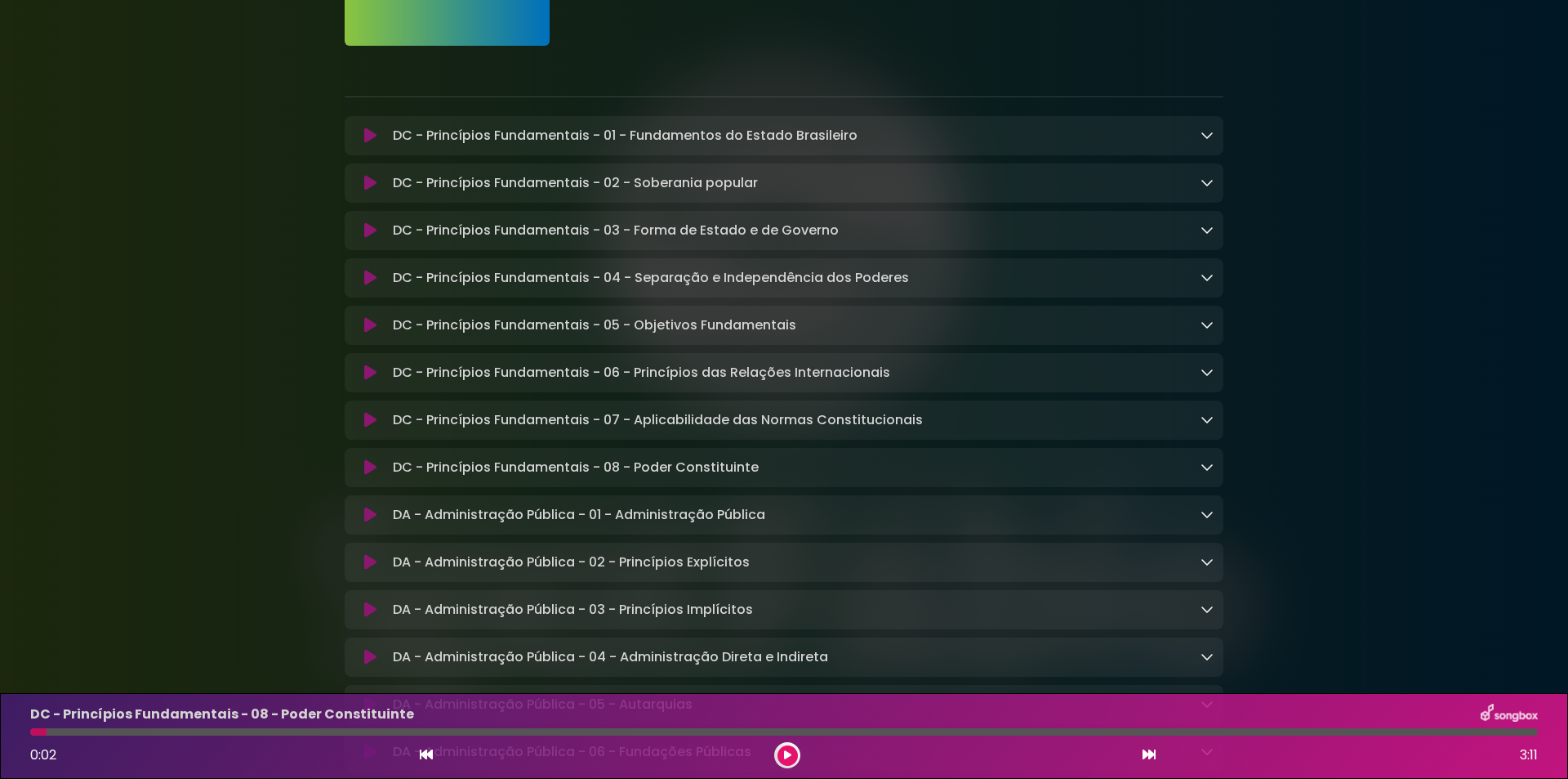
click at [33, 730] on div at bounding box center [784, 731] width 1527 height 7
click at [35, 730] on div at bounding box center [38, 731] width 17 height 7
drag, startPoint x: 46, startPoint y: 732, endPoint x: 32, endPoint y: 733, distance: 14.0
click at [32, 733] on div at bounding box center [38, 731] width 17 height 7
click at [369, 421] on icon at bounding box center [371, 419] width 12 height 17
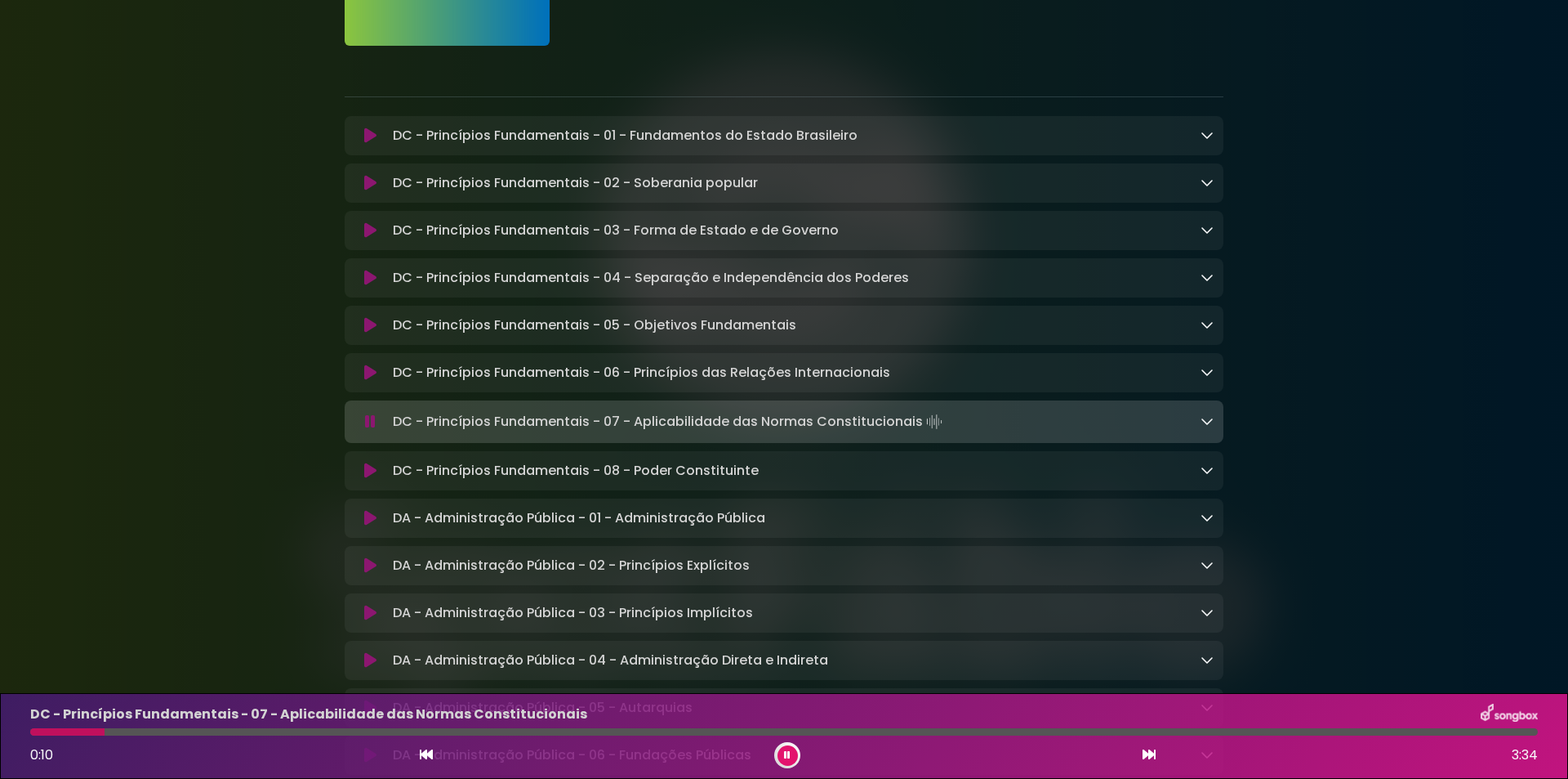
click at [371, 476] on icon at bounding box center [371, 471] width 12 height 17
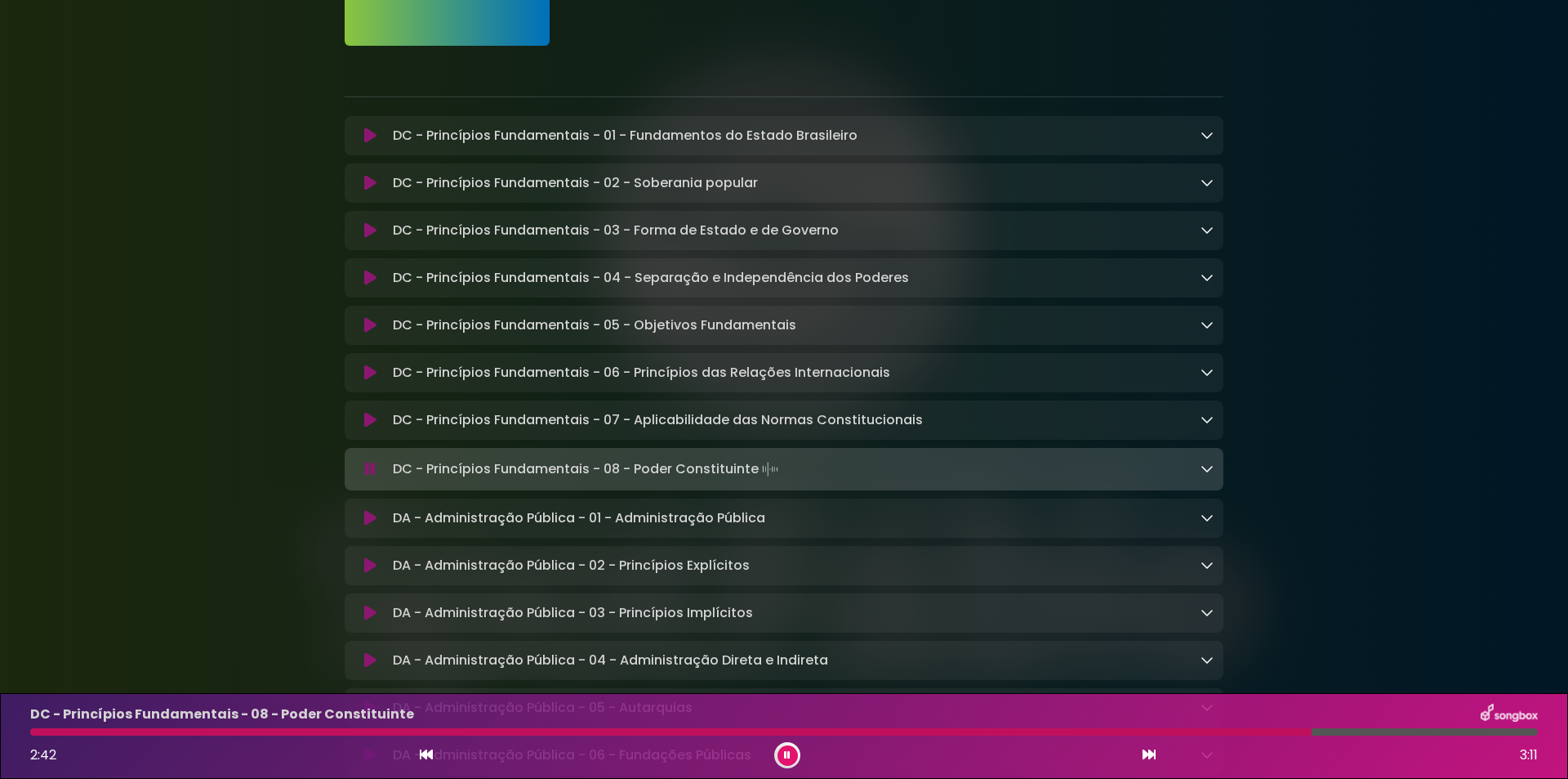
click at [787, 753] on icon at bounding box center [787, 754] width 6 height 10
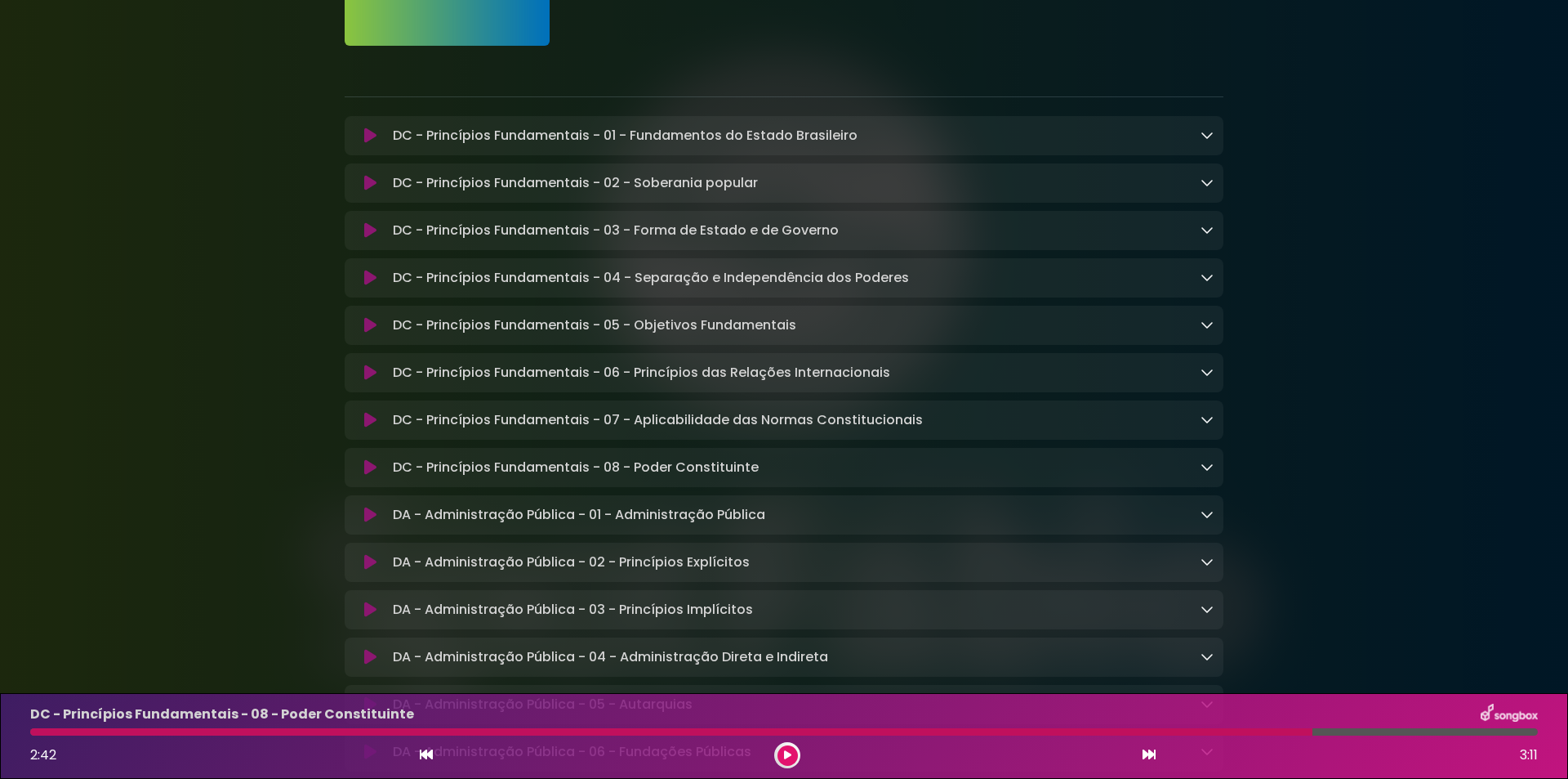
drag, startPoint x: 393, startPoint y: 471, endPoint x: 790, endPoint y: 477, distance: 397.0
click at [790, 477] on div "DC - Princípios Fundamentais - 08 - Poder Constituinte Loading Track..." at bounding box center [800, 467] width 827 height 19
copy p "DC - Princípios Fundamentais - 08 - Poder Constituinte"
click at [489, 474] on p "DC - Princípios Fundamentais - 08 - Poder Constituinte Loading Track..." at bounding box center [575, 467] width 366 height 19
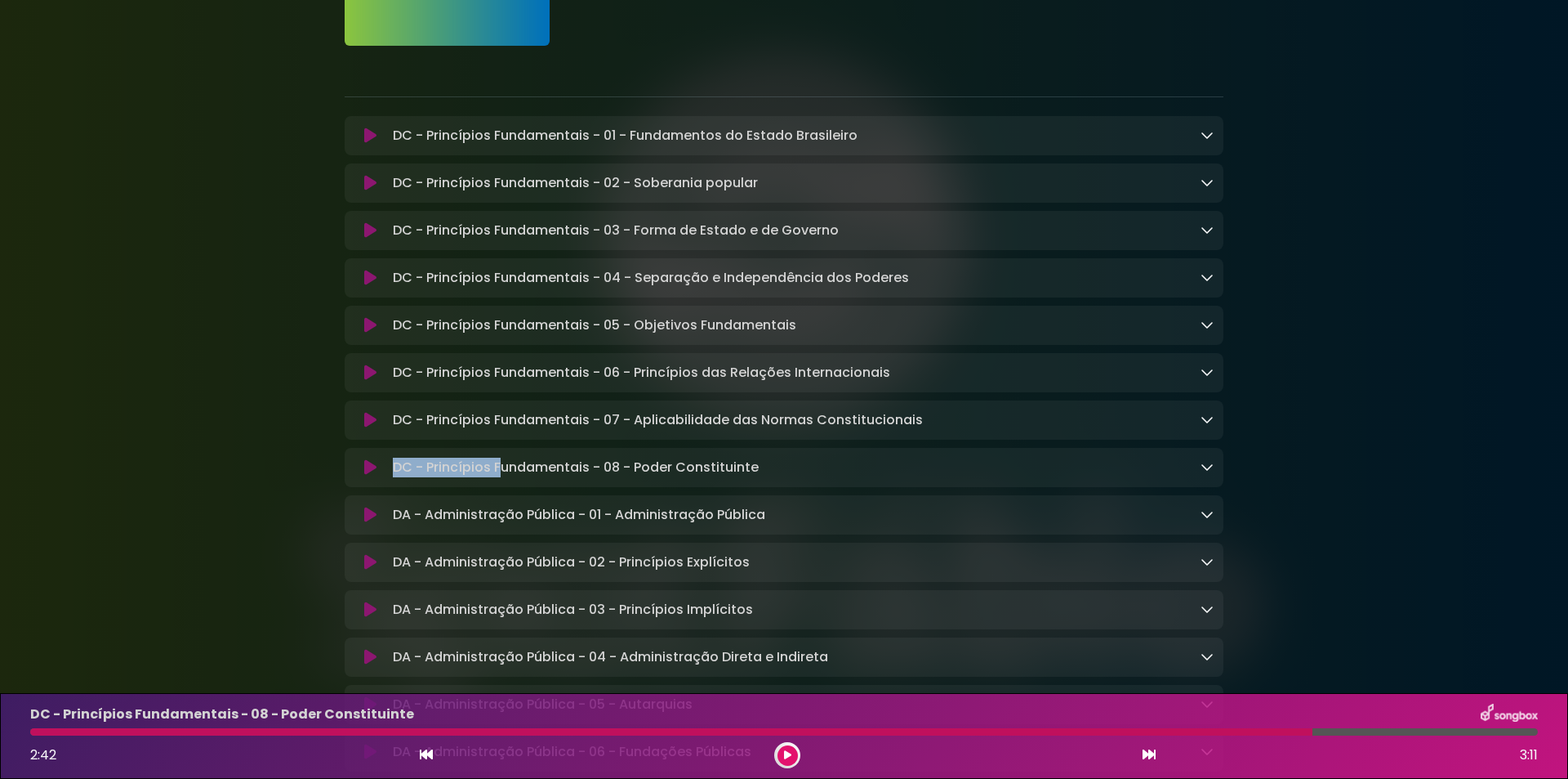
drag, startPoint x: 391, startPoint y: 470, endPoint x: 504, endPoint y: 476, distance: 113.2
click at [504, 476] on div "DC - Princípios Fundamentais - 08 - Poder Constituinte Loading Track..." at bounding box center [800, 467] width 827 height 19
click at [523, 477] on p "DC - Princípios Fundamentais - 08 - Poder Constituinte Loading Track..." at bounding box center [575, 467] width 366 height 19
drag, startPoint x: 589, startPoint y: 476, endPoint x: 398, endPoint y: 471, distance: 191.1
click at [398, 471] on p "DC - Princípios Fundamentais - 08 - Poder Constituinte Loading Track..." at bounding box center [575, 467] width 366 height 19
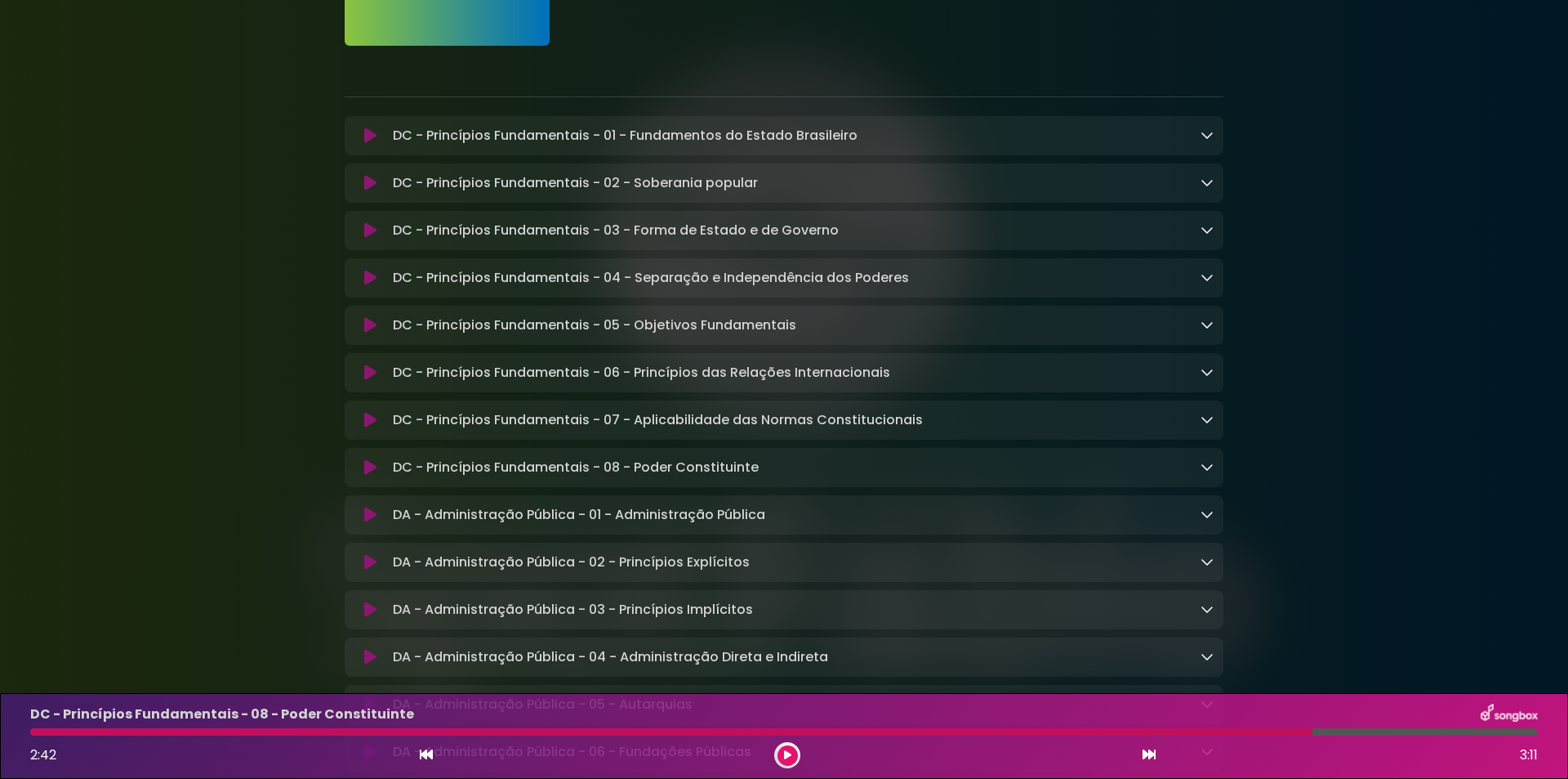
click at [396, 471] on p "DC - Princípios Fundamentais - 08 - Poder Constituinte Loading Track..." at bounding box center [575, 467] width 366 height 19
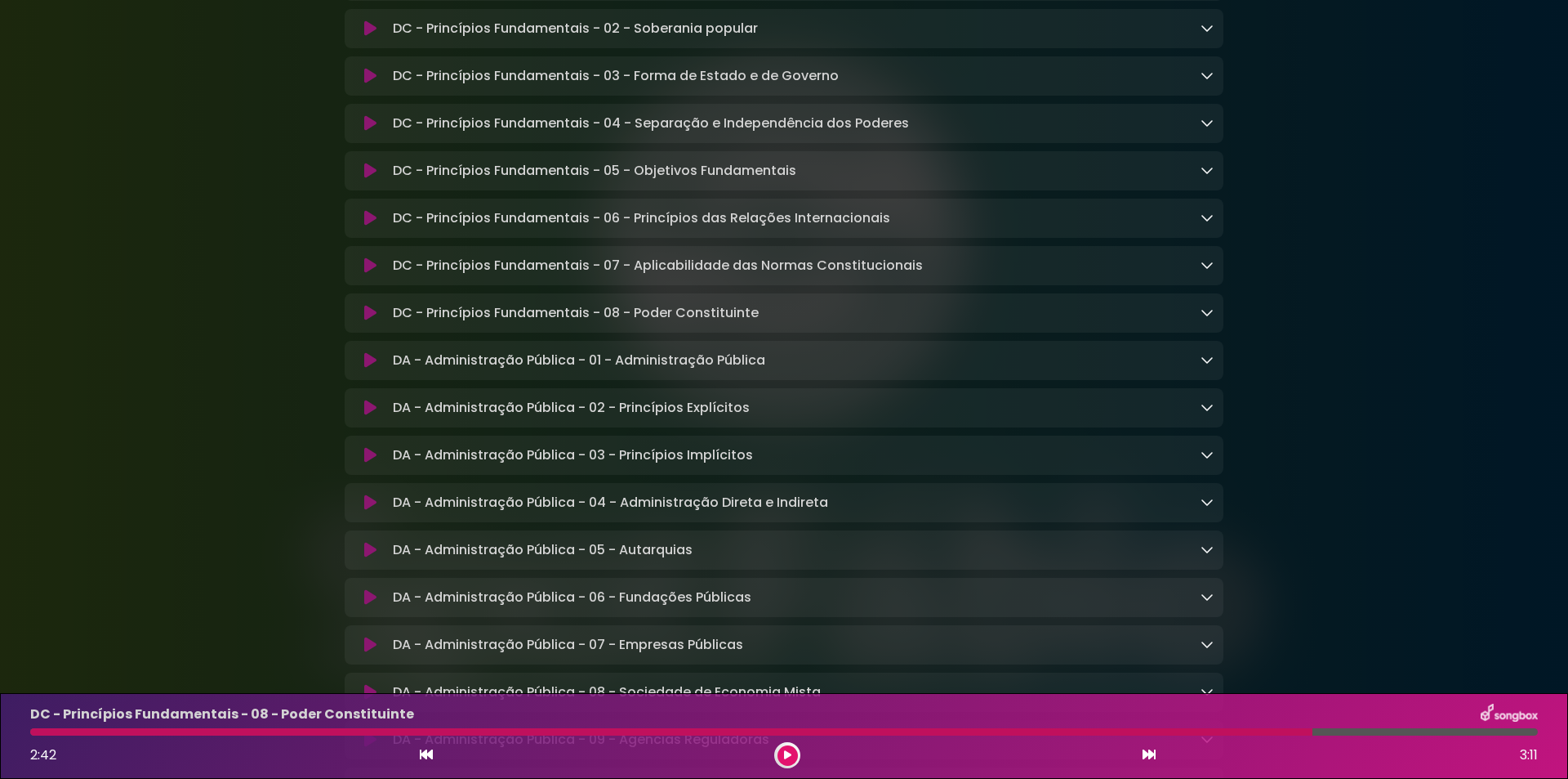
scroll to position [545, 0]
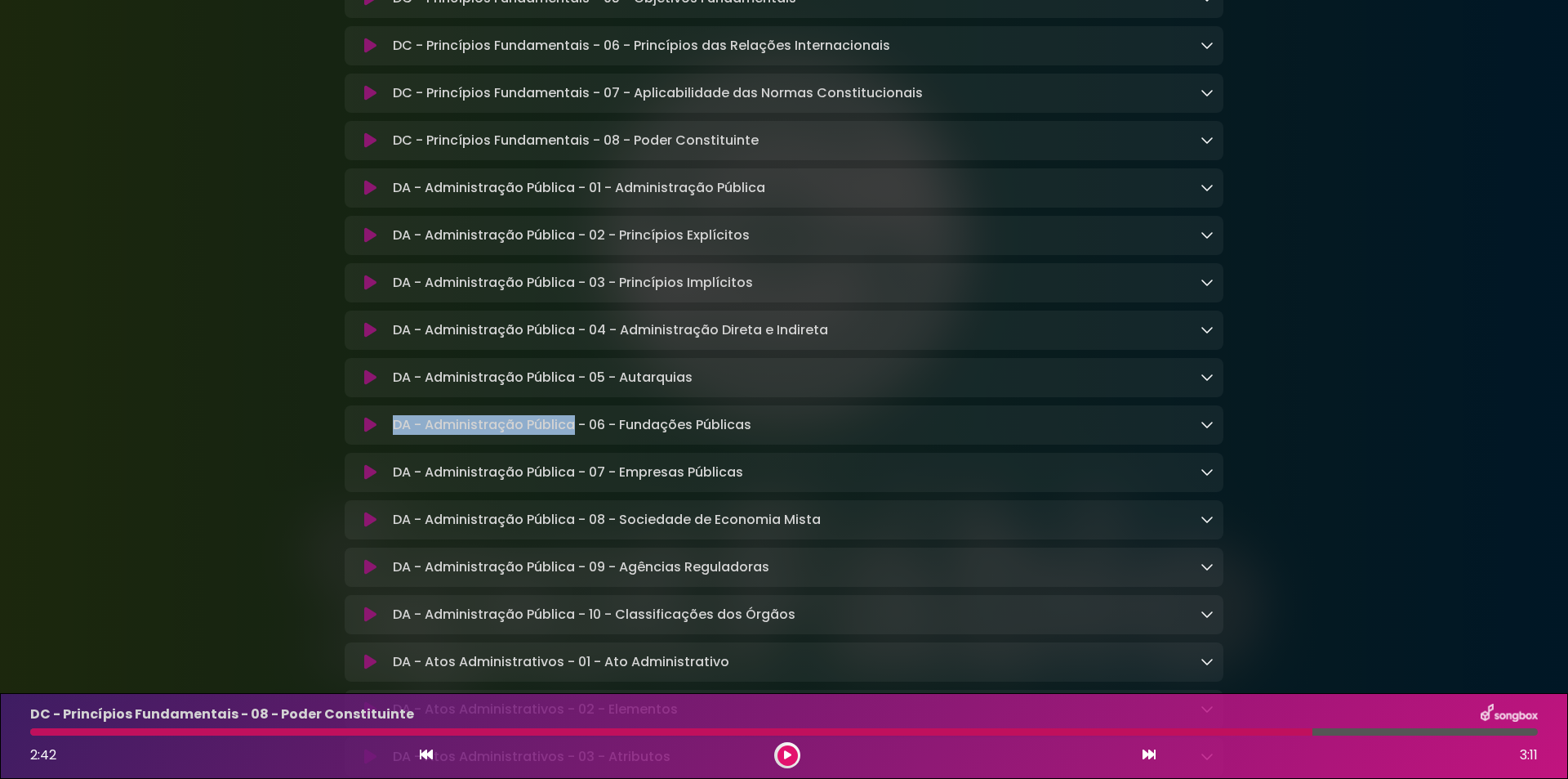
drag, startPoint x: 393, startPoint y: 433, endPoint x: 573, endPoint y: 435, distance: 180.0
click at [573, 434] on p "DA - Administração Pública - 06 - Fundações Públicas Loading Track..." at bounding box center [572, 425] width 359 height 19
copy p "DA - Administração Pública"
drag, startPoint x: 590, startPoint y: 434, endPoint x: 777, endPoint y: 434, distance: 187.0
click at [777, 434] on div "DA - Administração Pública - 06 - Fundações Públicas Loading Track..." at bounding box center [800, 425] width 827 height 19
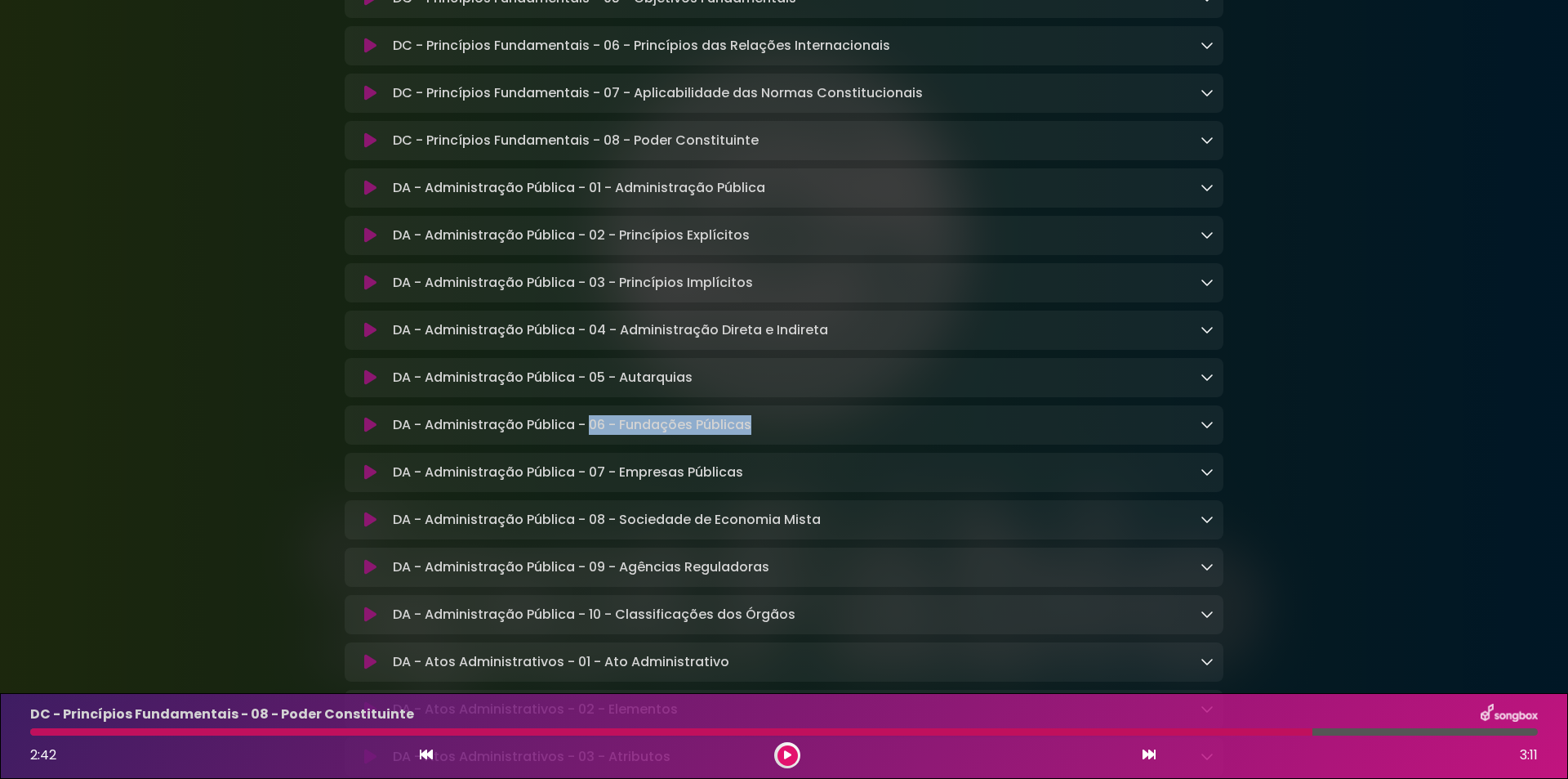
copy p "06 - Fundações Públicas"
click at [810, 432] on div "DA - Administração Pública - 06 - Fundações Públicas Loading Track..." at bounding box center [800, 425] width 827 height 19
click at [371, 433] on icon at bounding box center [371, 425] width 12 height 17
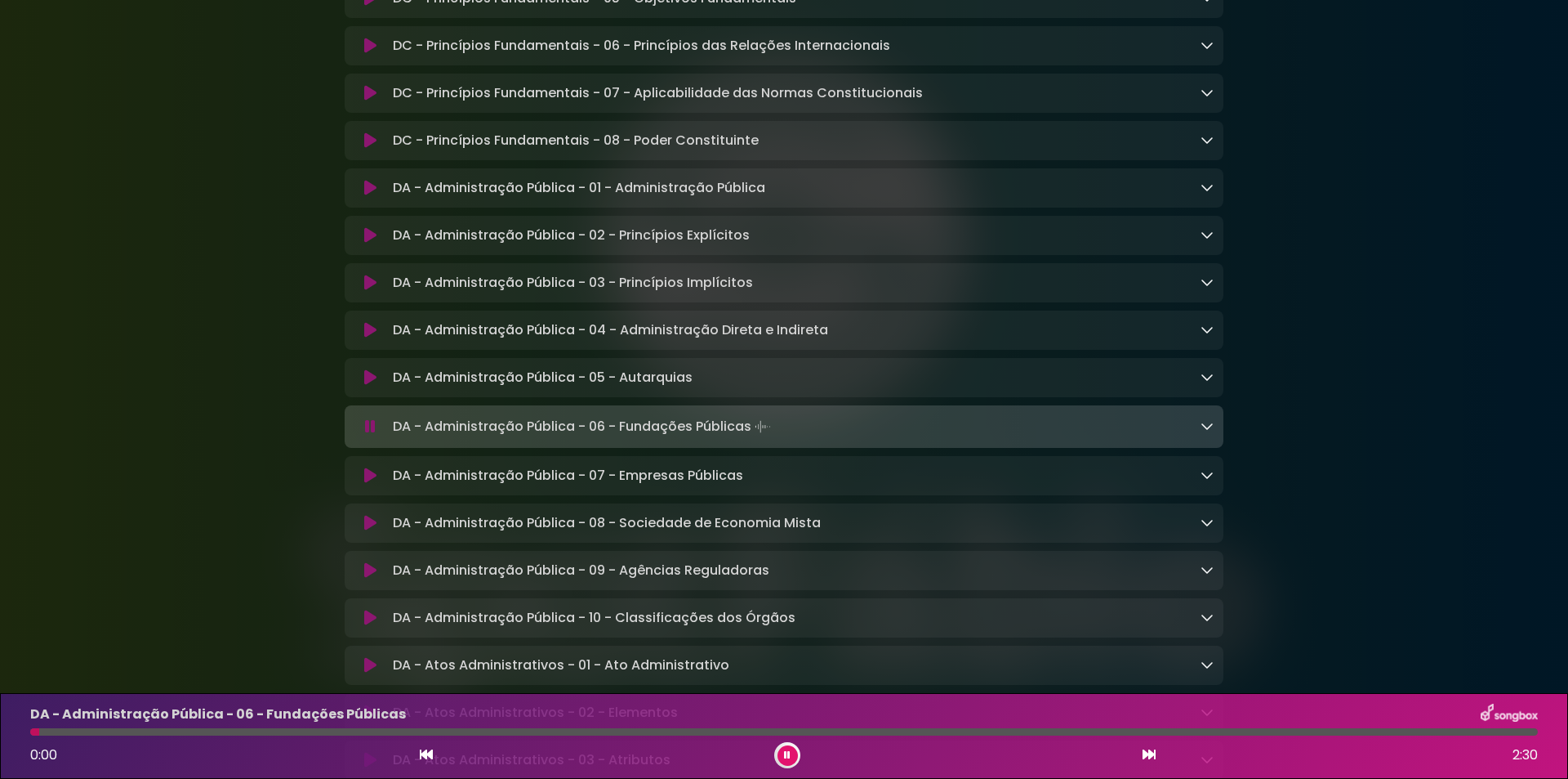
click at [373, 434] on icon at bounding box center [370, 427] width 11 height 17
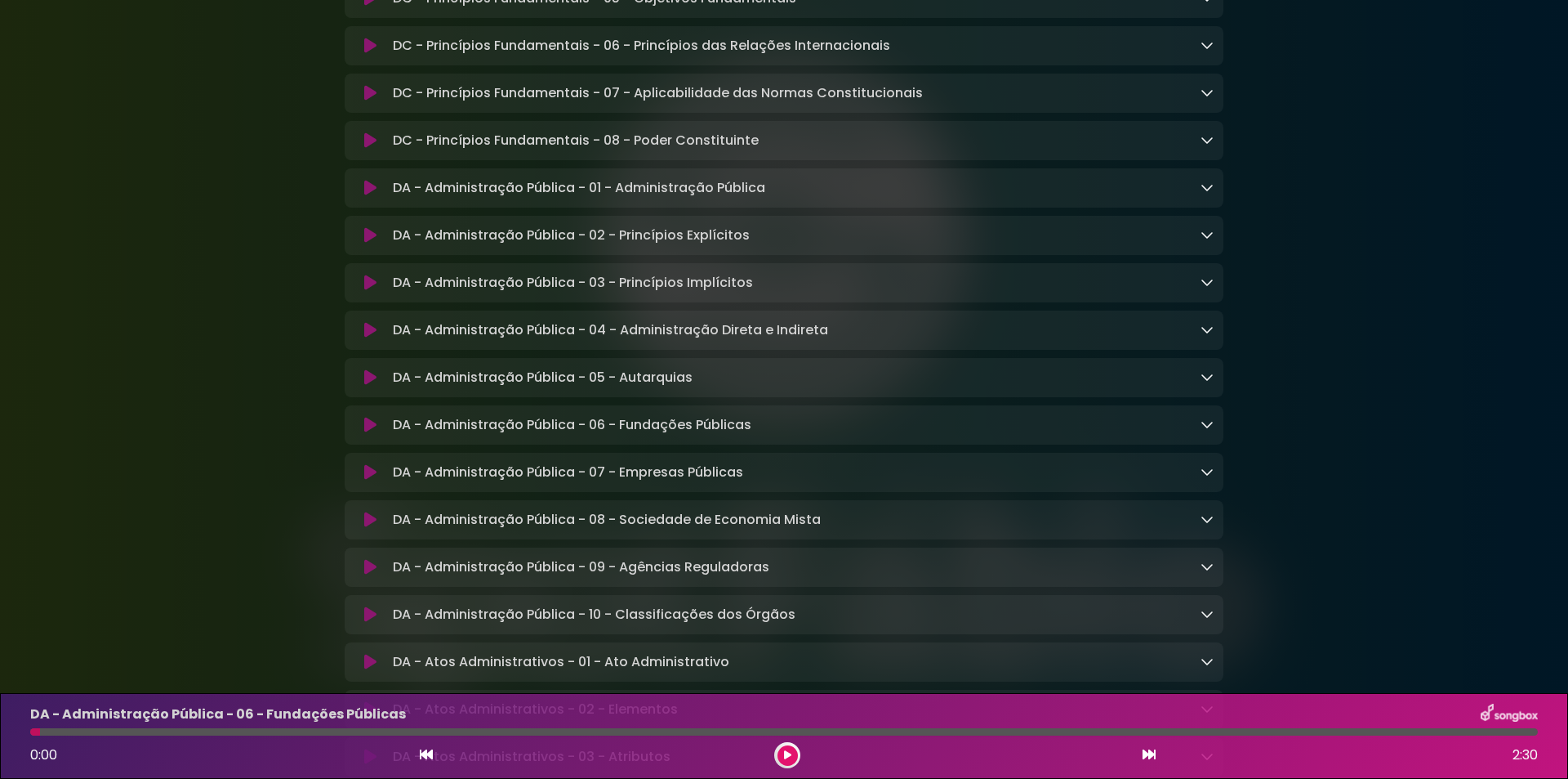
click at [372, 433] on icon at bounding box center [371, 425] width 12 height 17
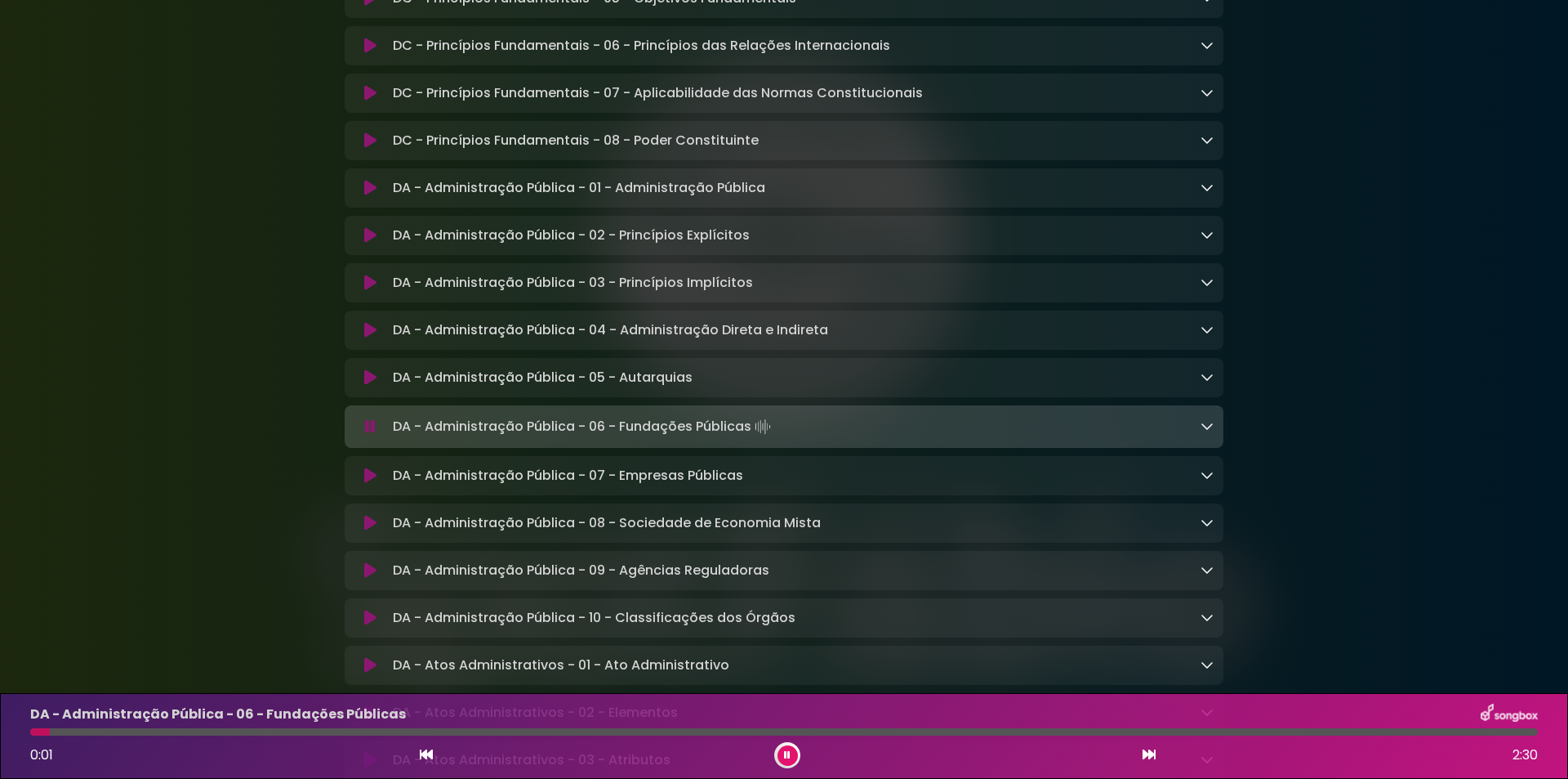
click at [369, 434] on icon at bounding box center [370, 427] width 11 height 17
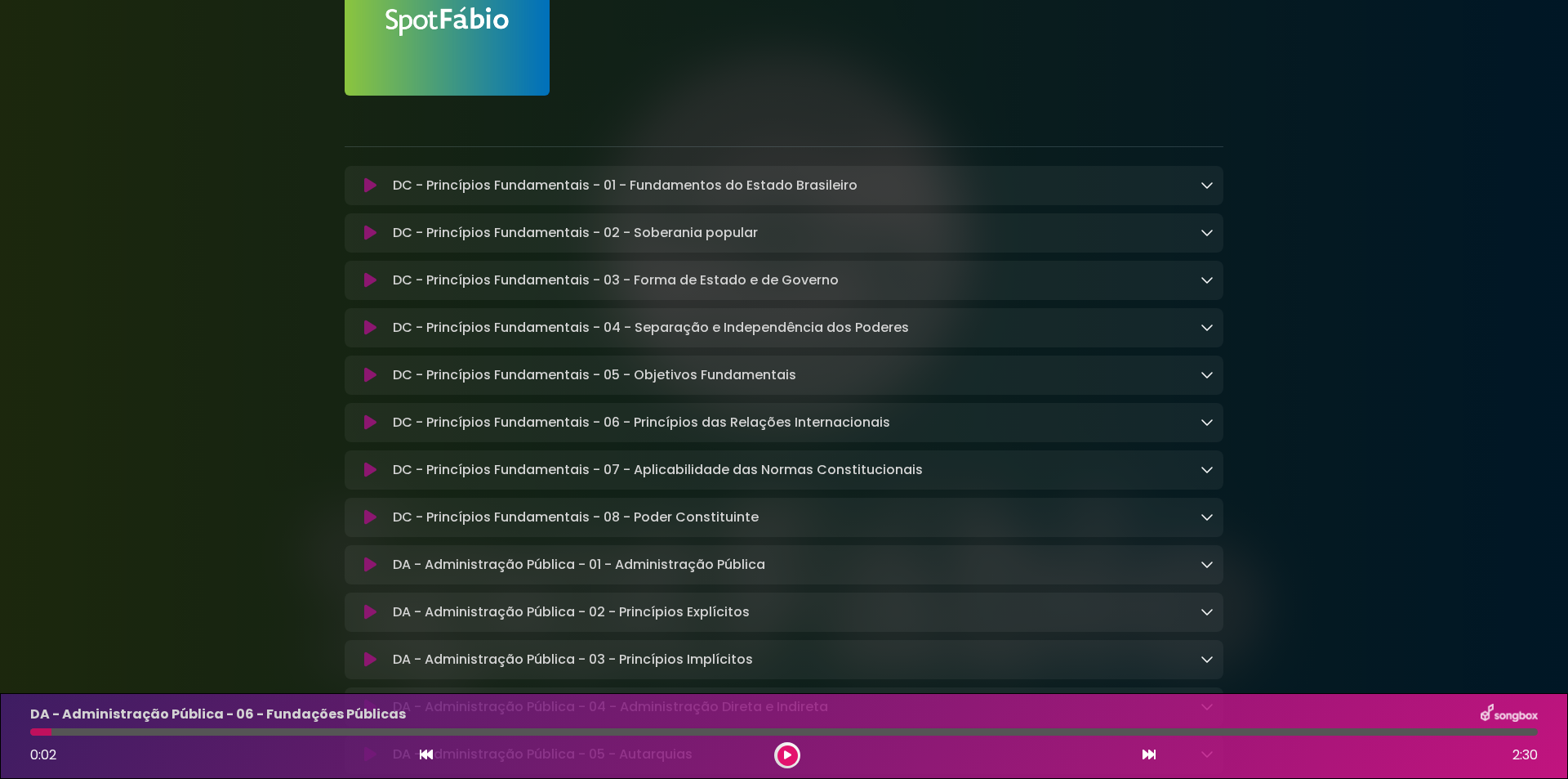
scroll to position [219, 0]
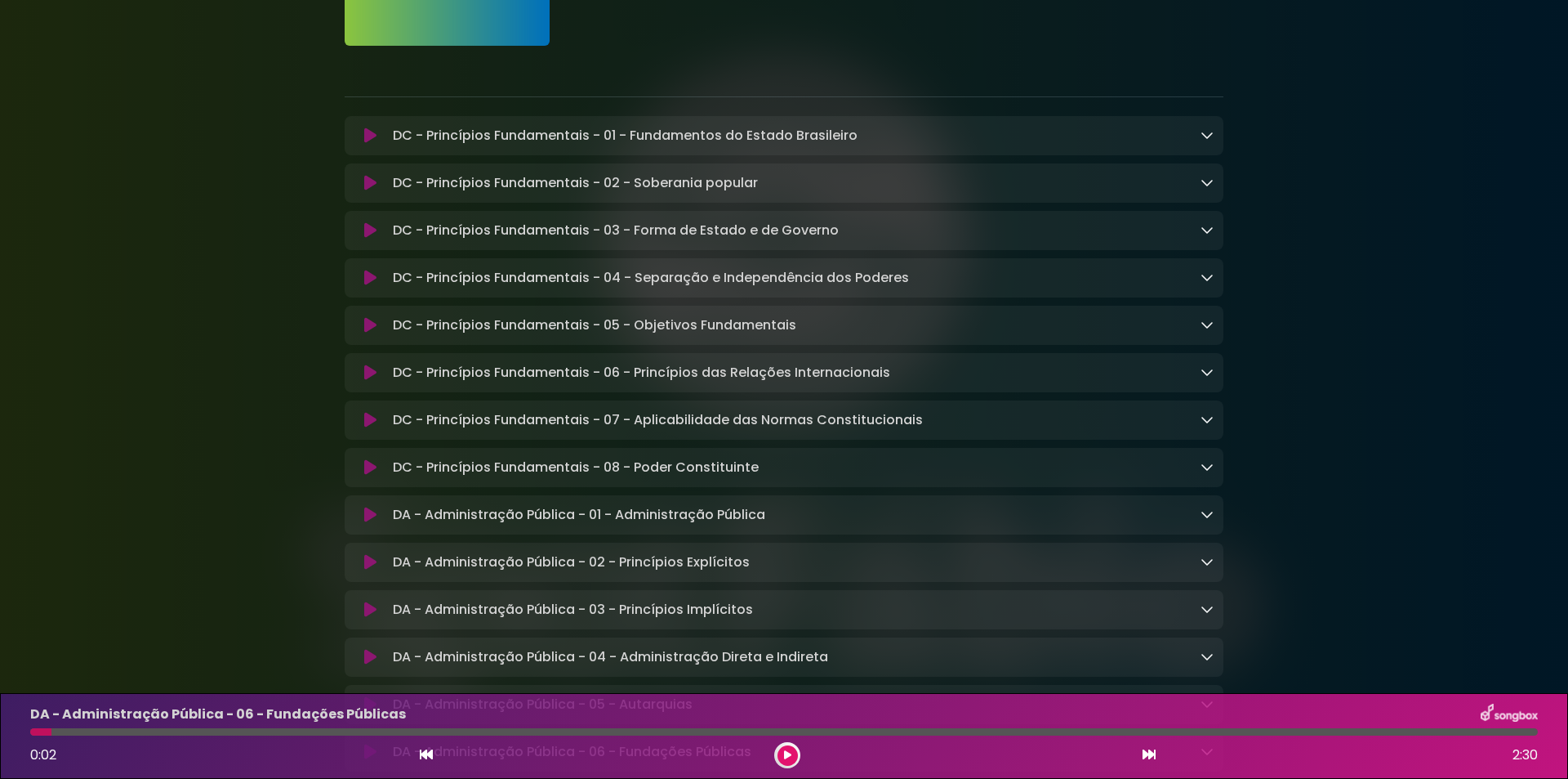
click at [469, 486] on div "DC - Princípios Fundamentais - 08 - Poder Constituinte Loading Track..." at bounding box center [784, 467] width 879 height 40
click at [378, 473] on button at bounding box center [370, 467] width 32 height 17
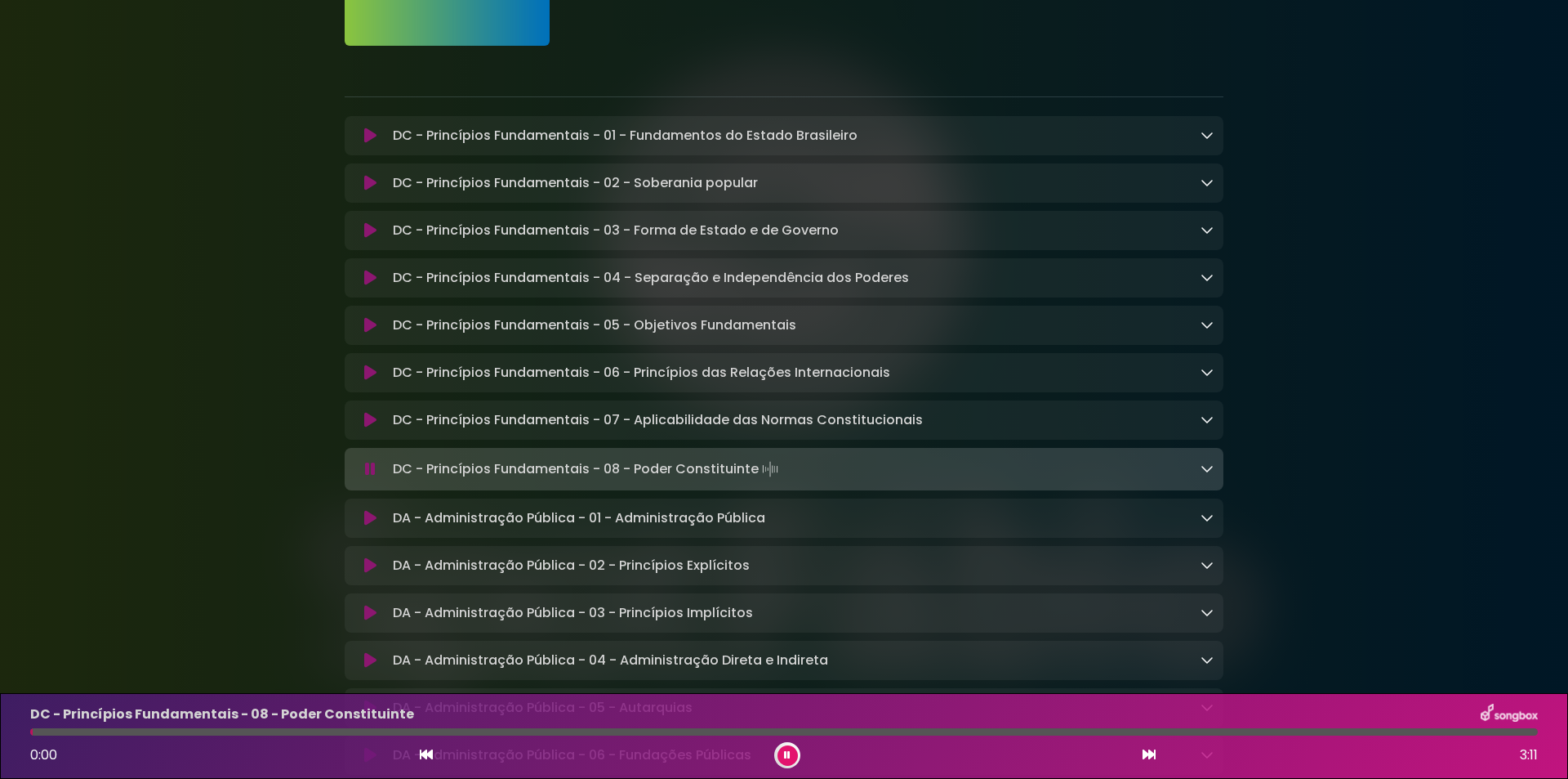
click at [372, 473] on icon at bounding box center [370, 469] width 11 height 17
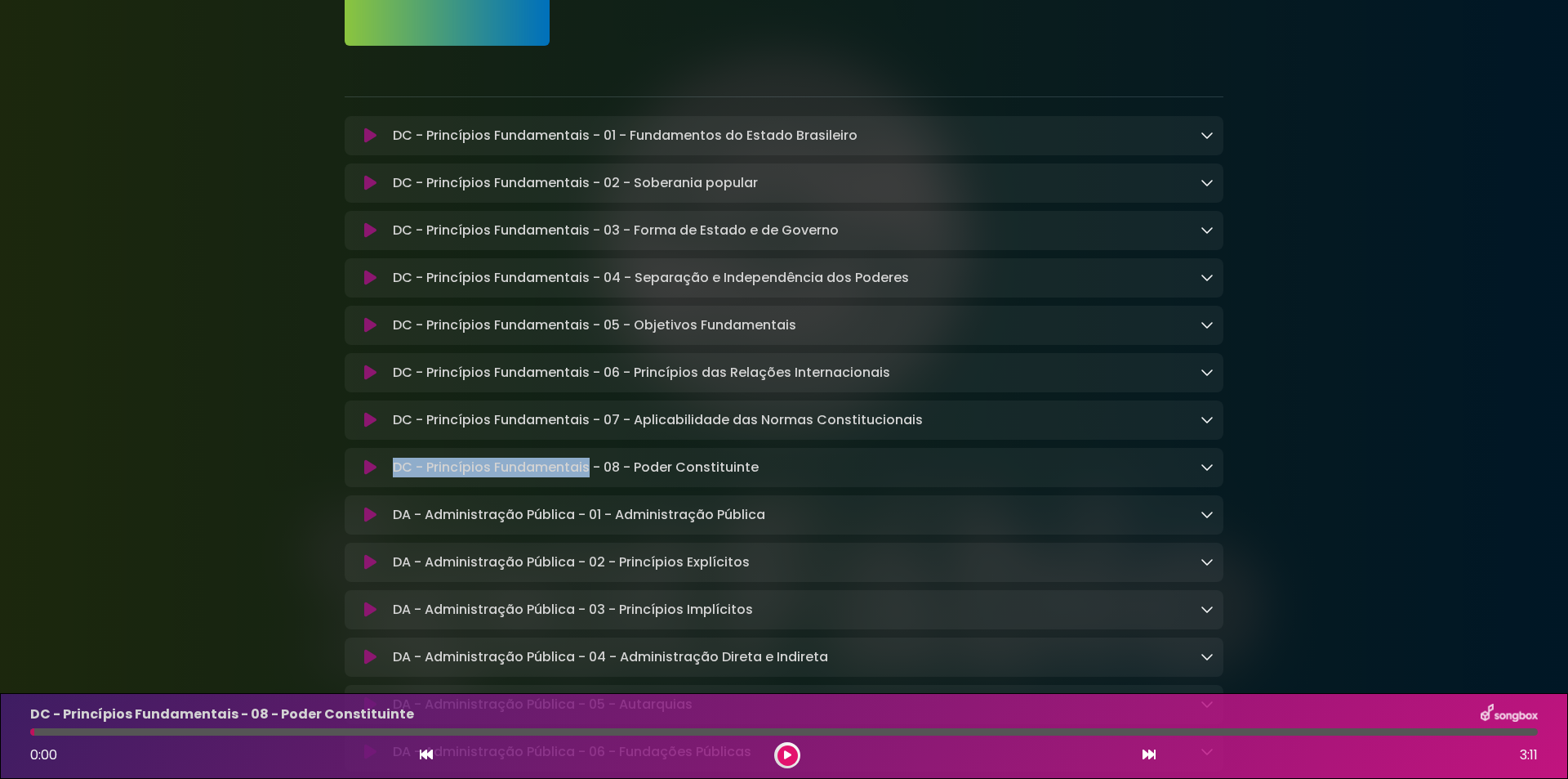
drag, startPoint x: 390, startPoint y: 474, endPoint x: 588, endPoint y: 480, distance: 198.1
click at [588, 477] on div "DC - Princípios Fundamentais - 08 - Poder Constituinte Loading Track..." at bounding box center [800, 467] width 827 height 19
drag, startPoint x: 603, startPoint y: 475, endPoint x: 789, endPoint y: 466, distance: 186.2
click at [789, 466] on div "DC - Princípios Fundamentais - 08 - Poder Constituinte Loading Track..." at bounding box center [800, 467] width 827 height 19
